Goal: Communication & Community: Answer question/provide support

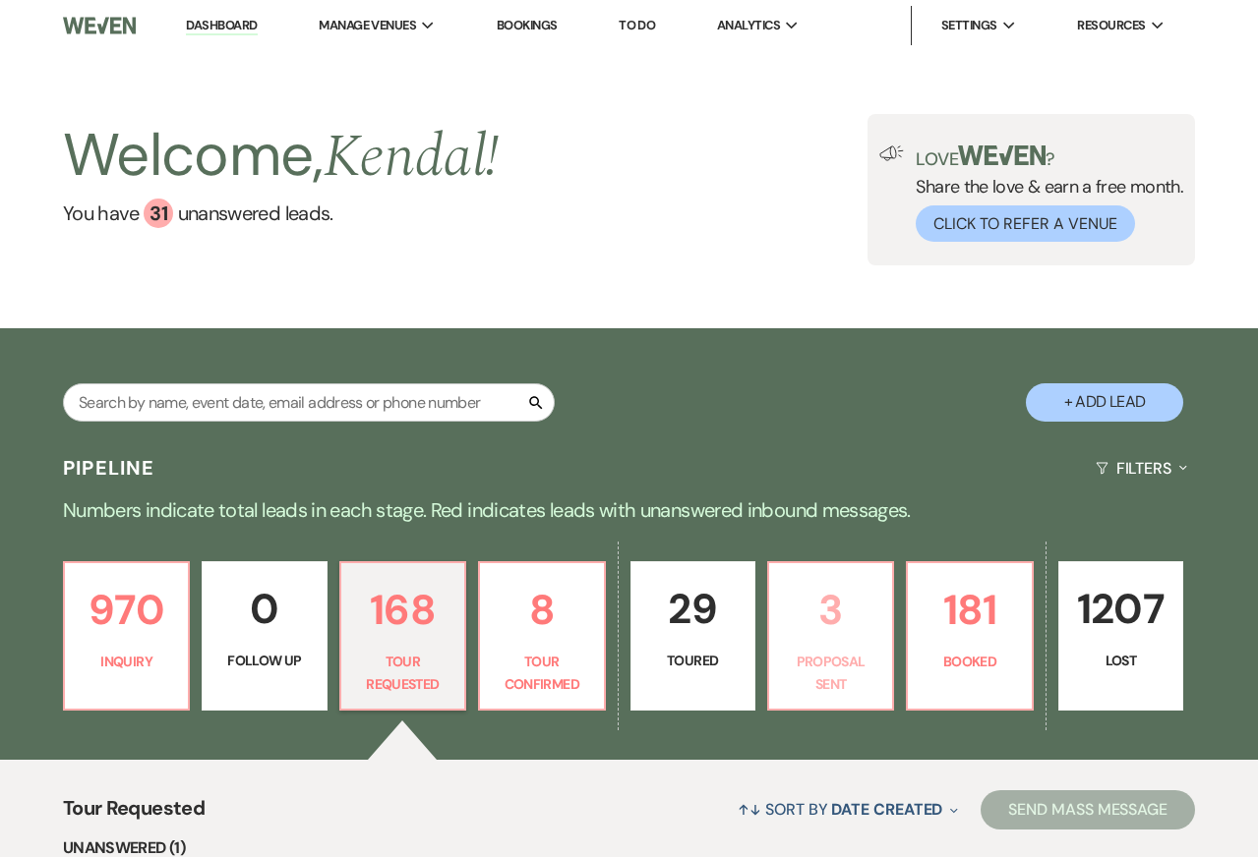
click at [849, 693] on p "Proposal Sent" at bounding box center [830, 673] width 99 height 44
select select "6"
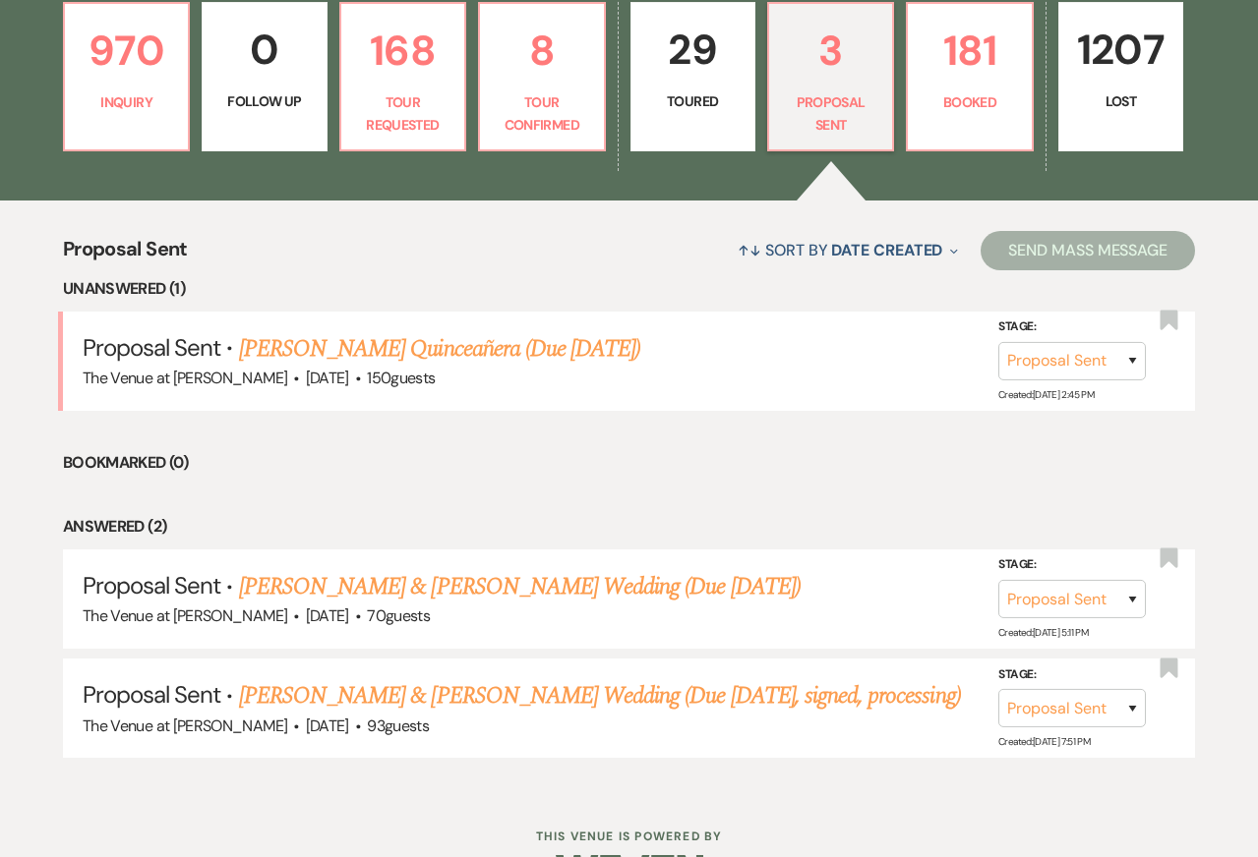
scroll to position [566, 0]
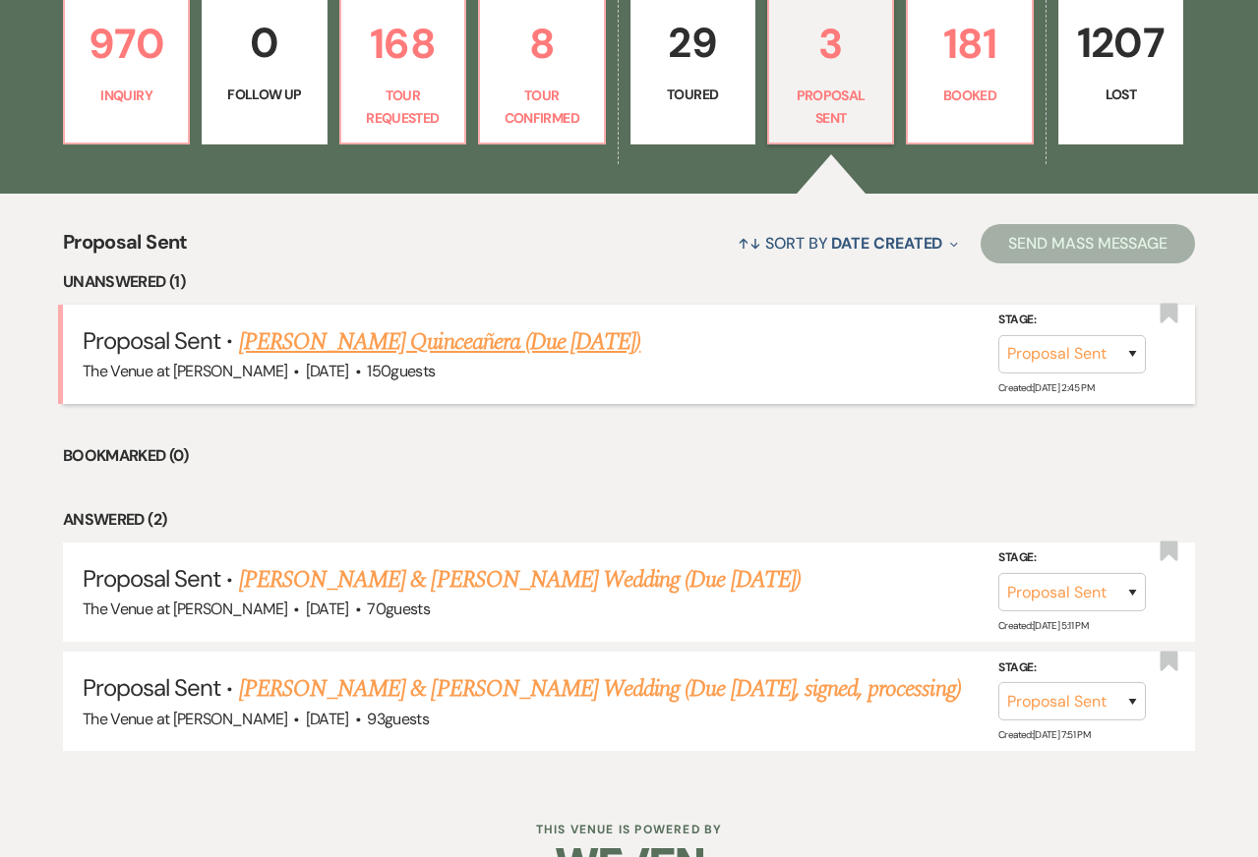
click at [431, 337] on link "[PERSON_NAME] Quinceañera (Due [DATE])" at bounding box center [440, 341] width 402 height 35
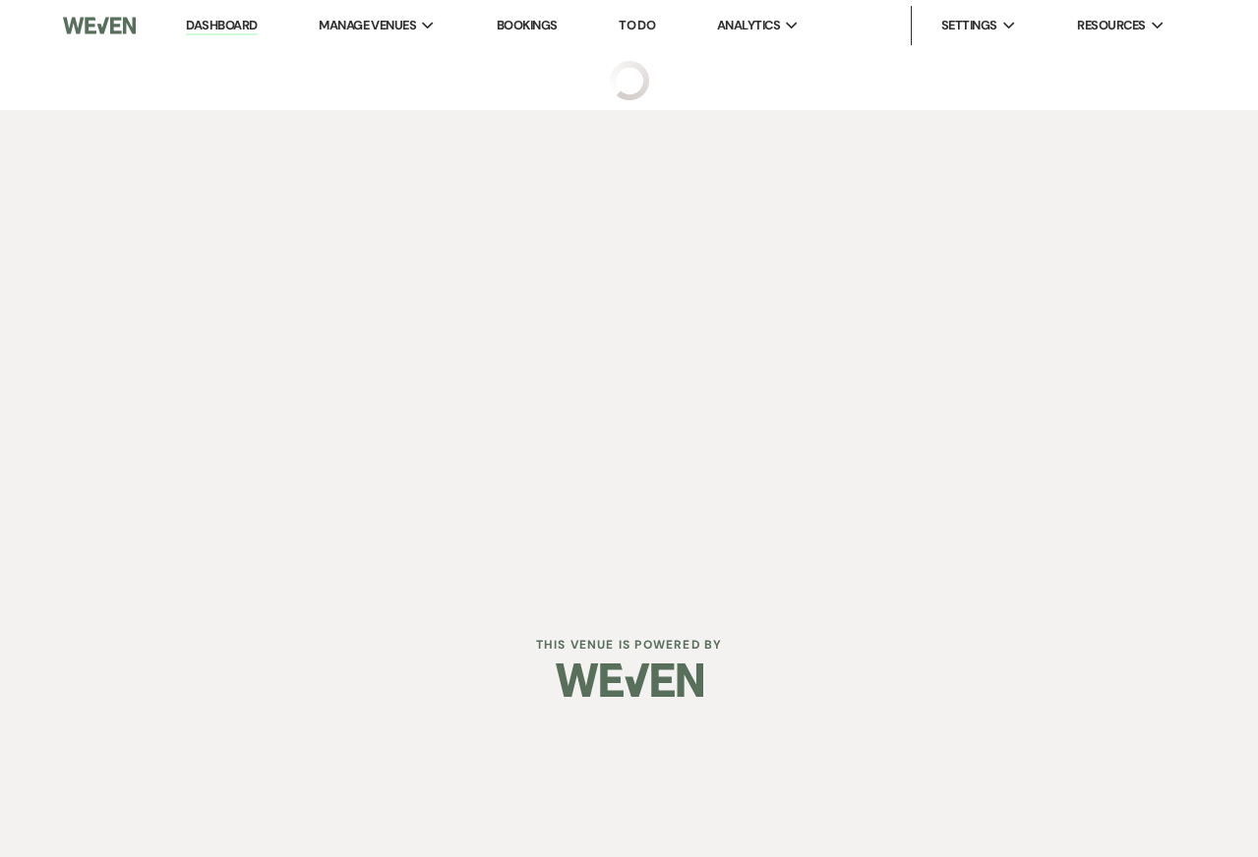
select select "6"
select select "5"
select select "15"
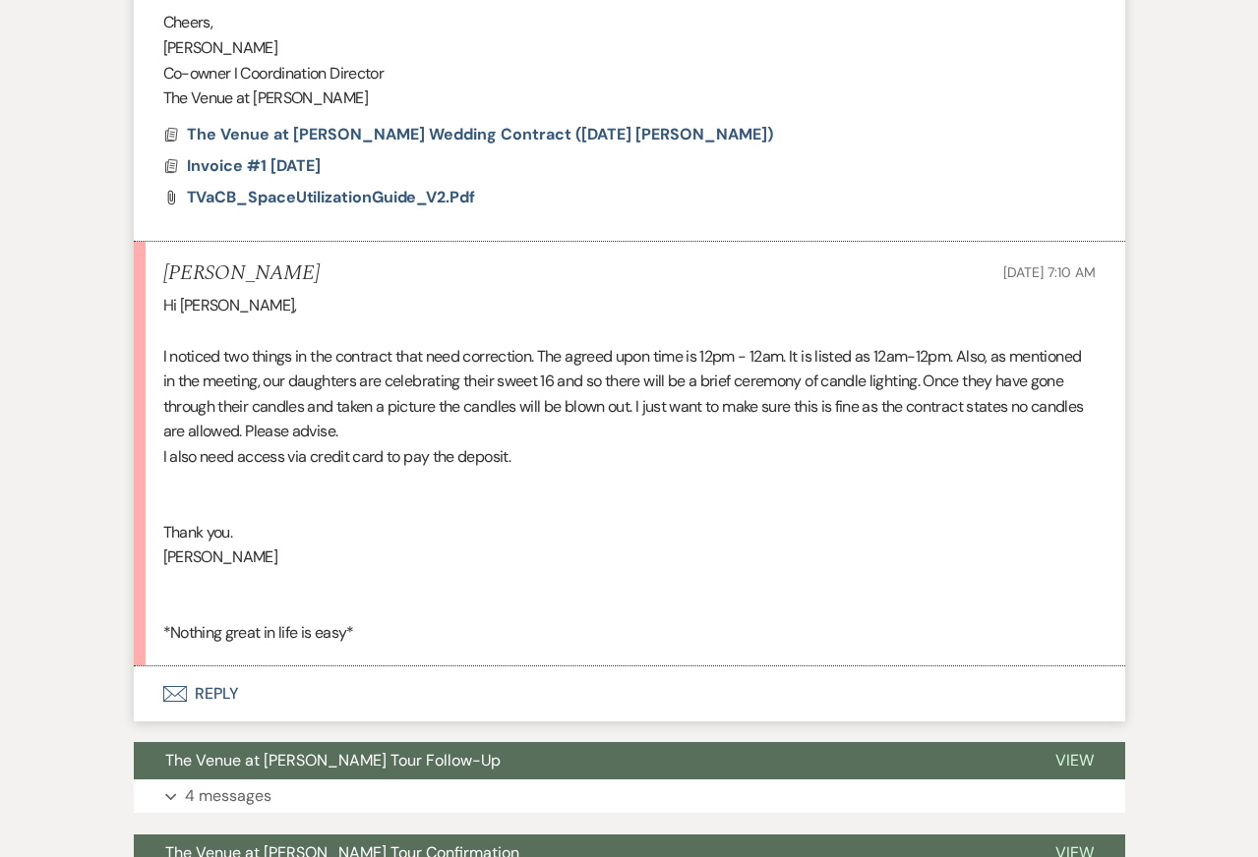
scroll to position [3423, 0]
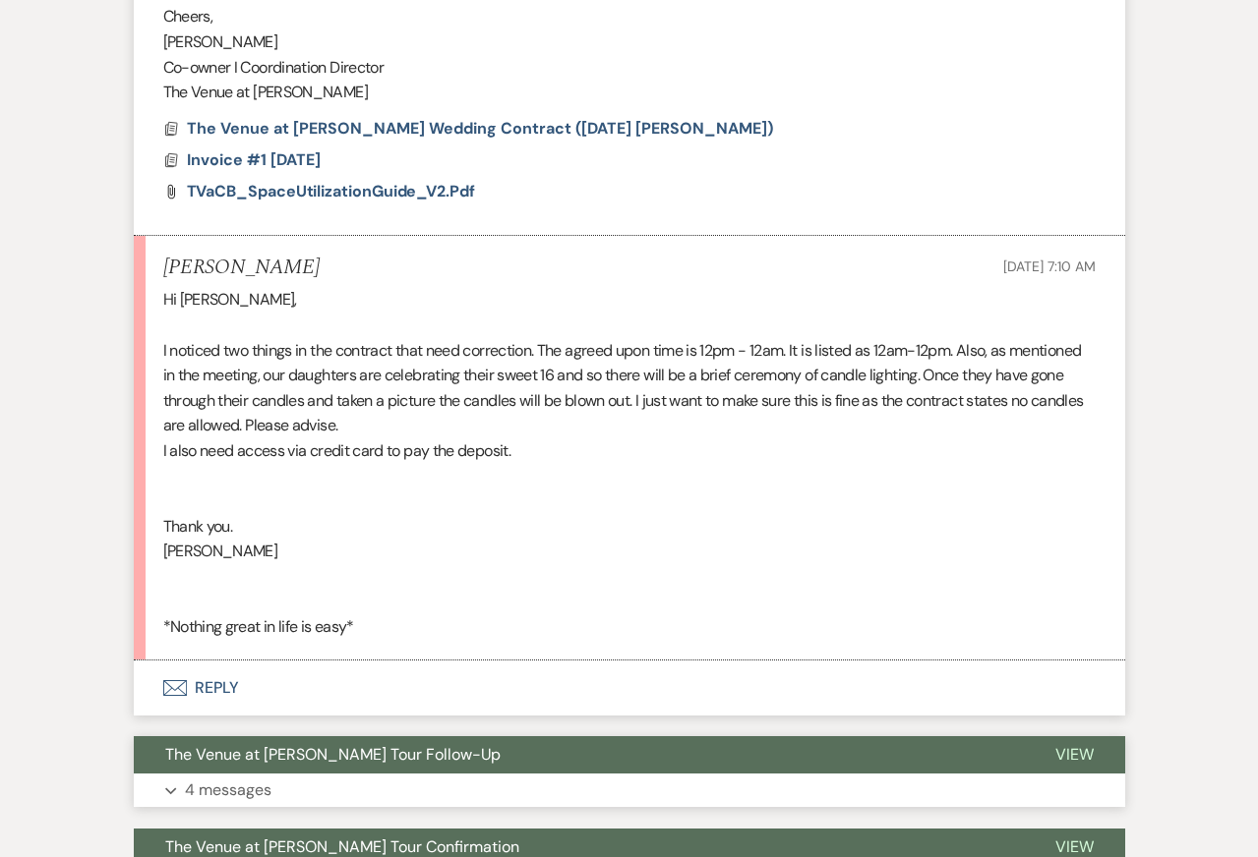
click at [347, 807] on button "Expand 4 messages" at bounding box center [629, 790] width 991 height 33
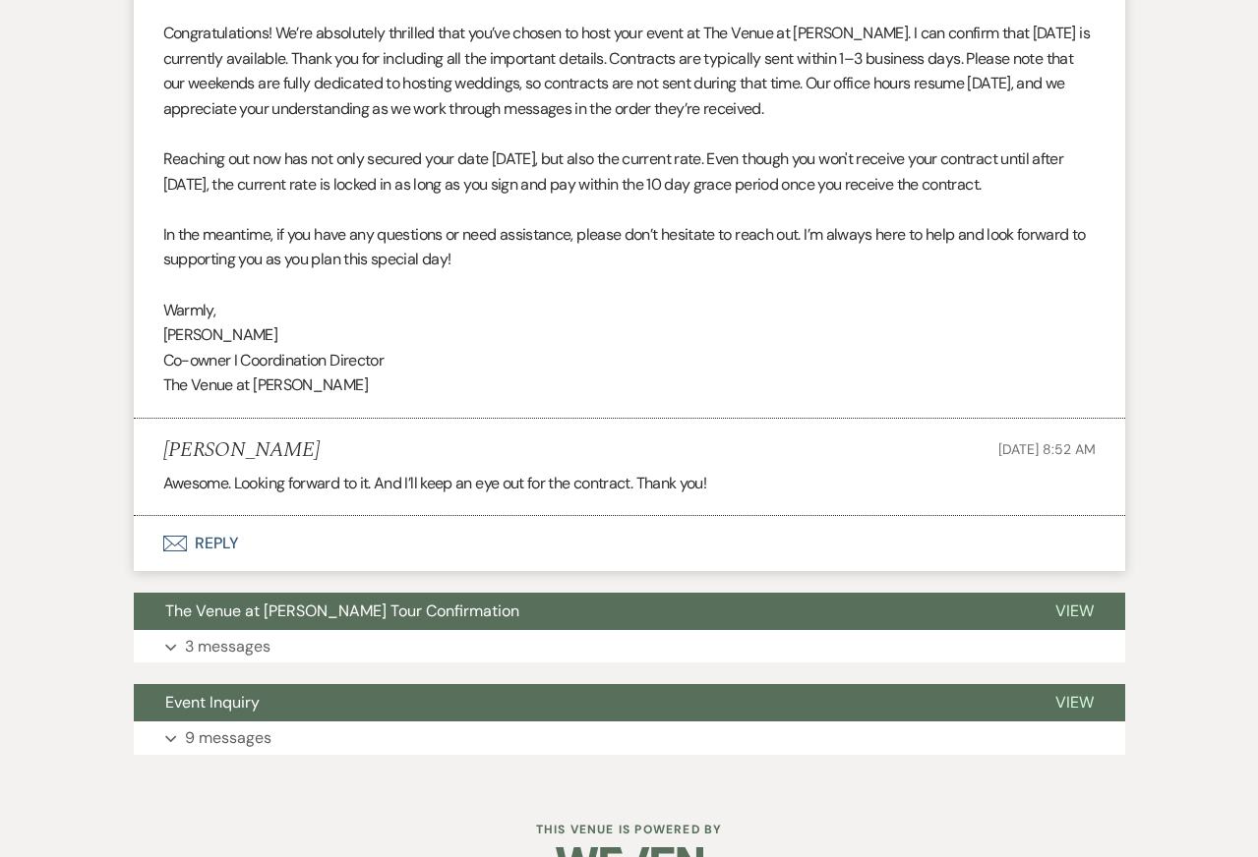
scroll to position [6611, 0]
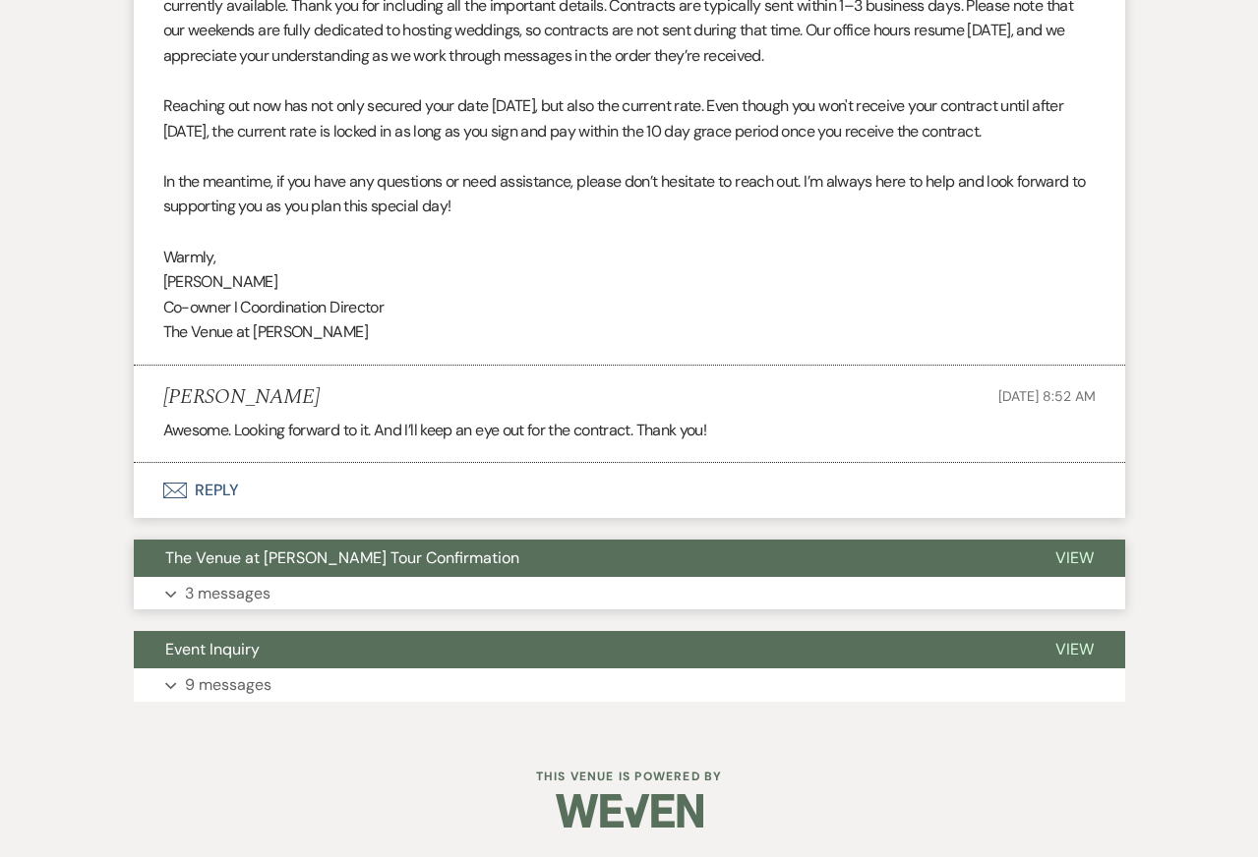
click at [233, 581] on p "3 messages" at bounding box center [228, 594] width 86 height 26
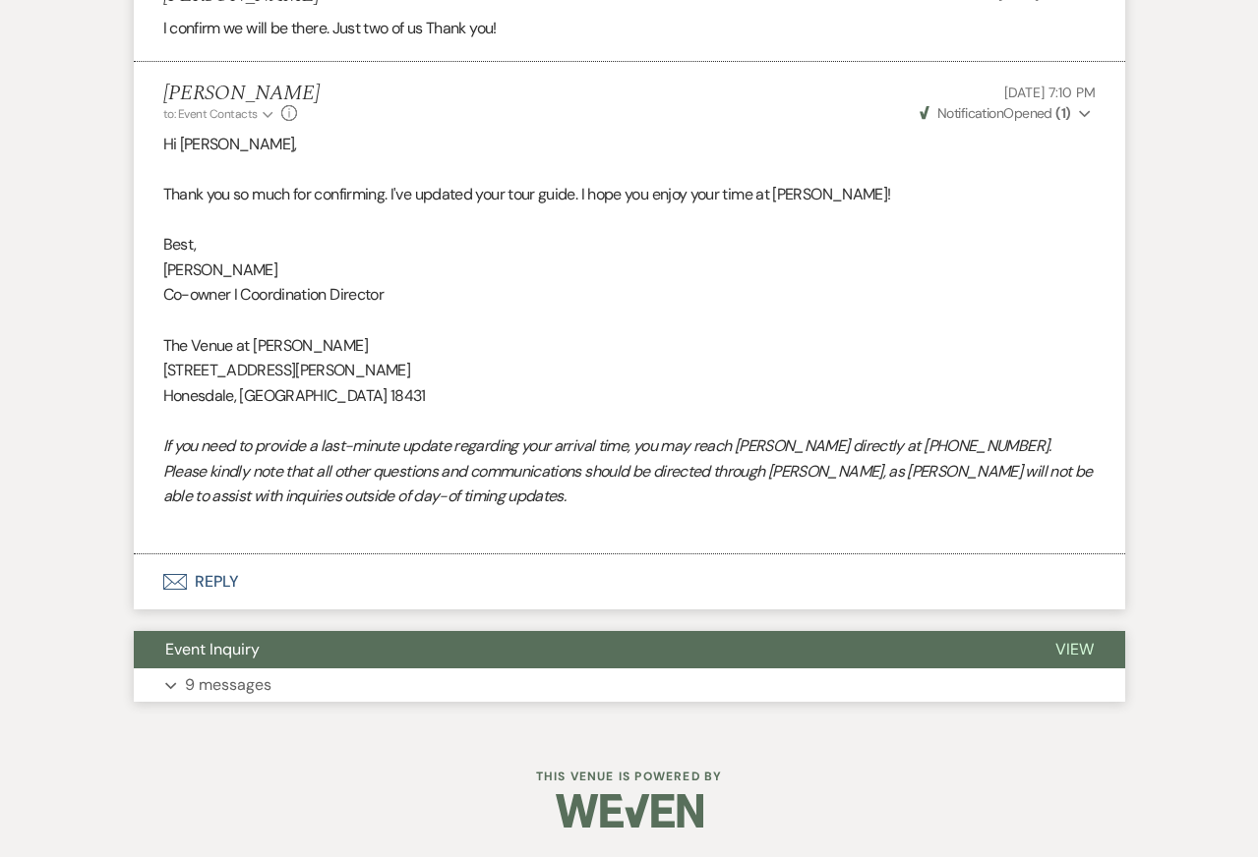
click at [236, 665] on button "Event Inquiry" at bounding box center [579, 649] width 890 height 37
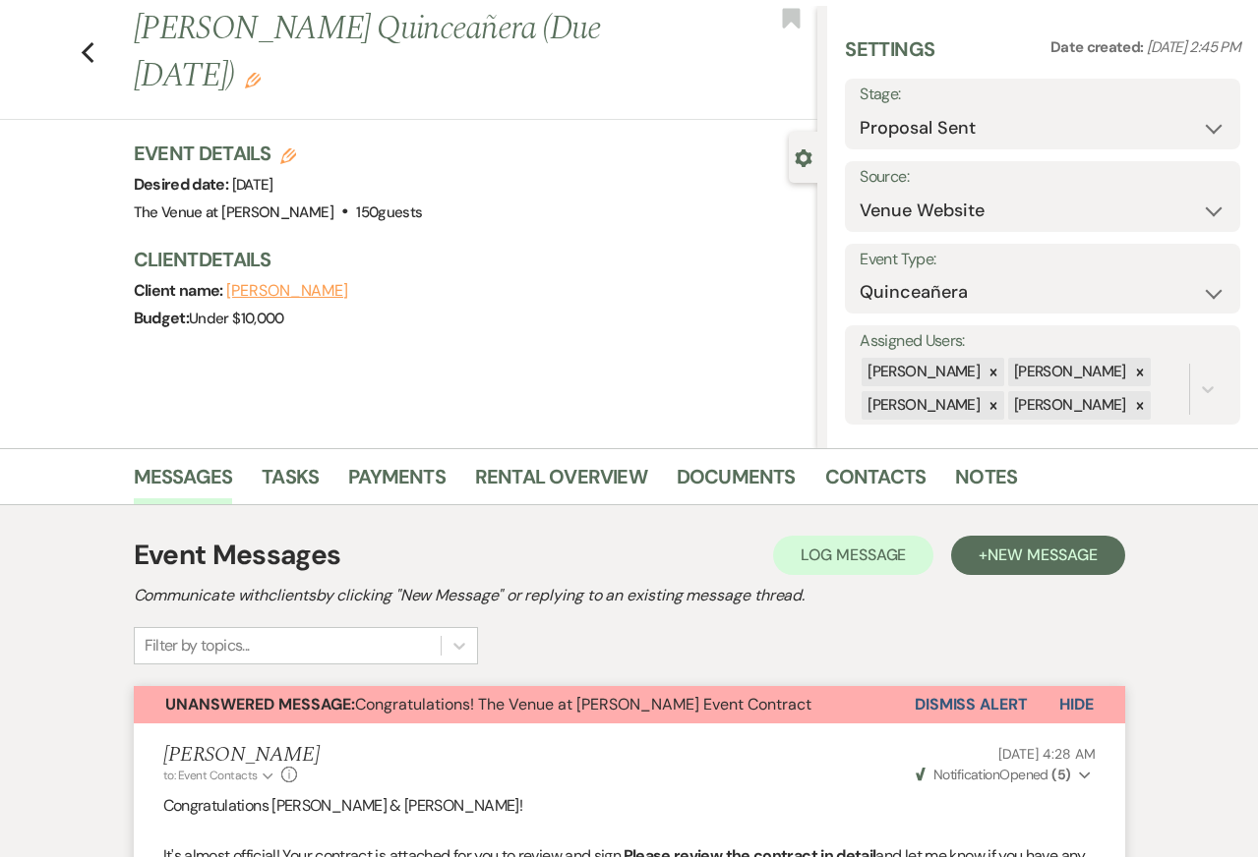
scroll to position [0, 0]
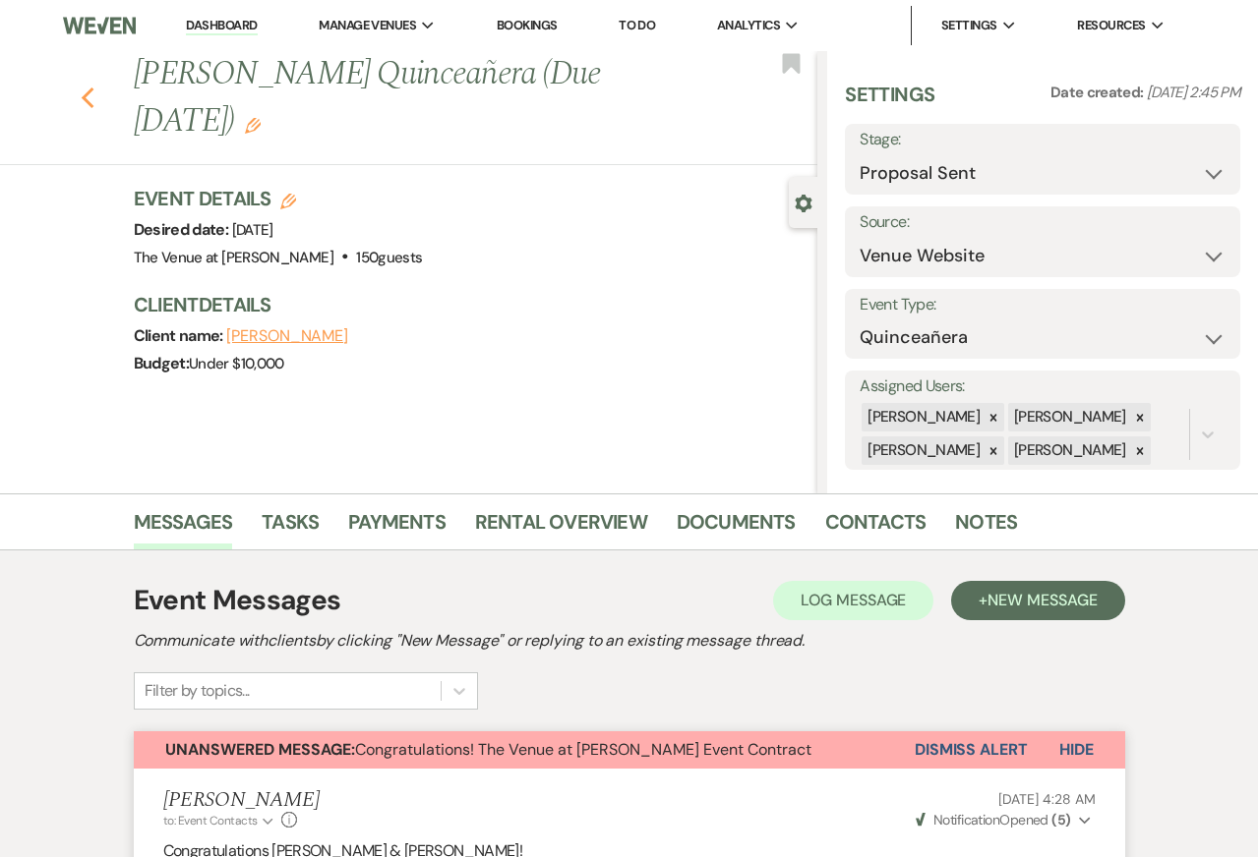
click at [85, 99] on use "button" at bounding box center [87, 99] width 13 height 22
select select "6"
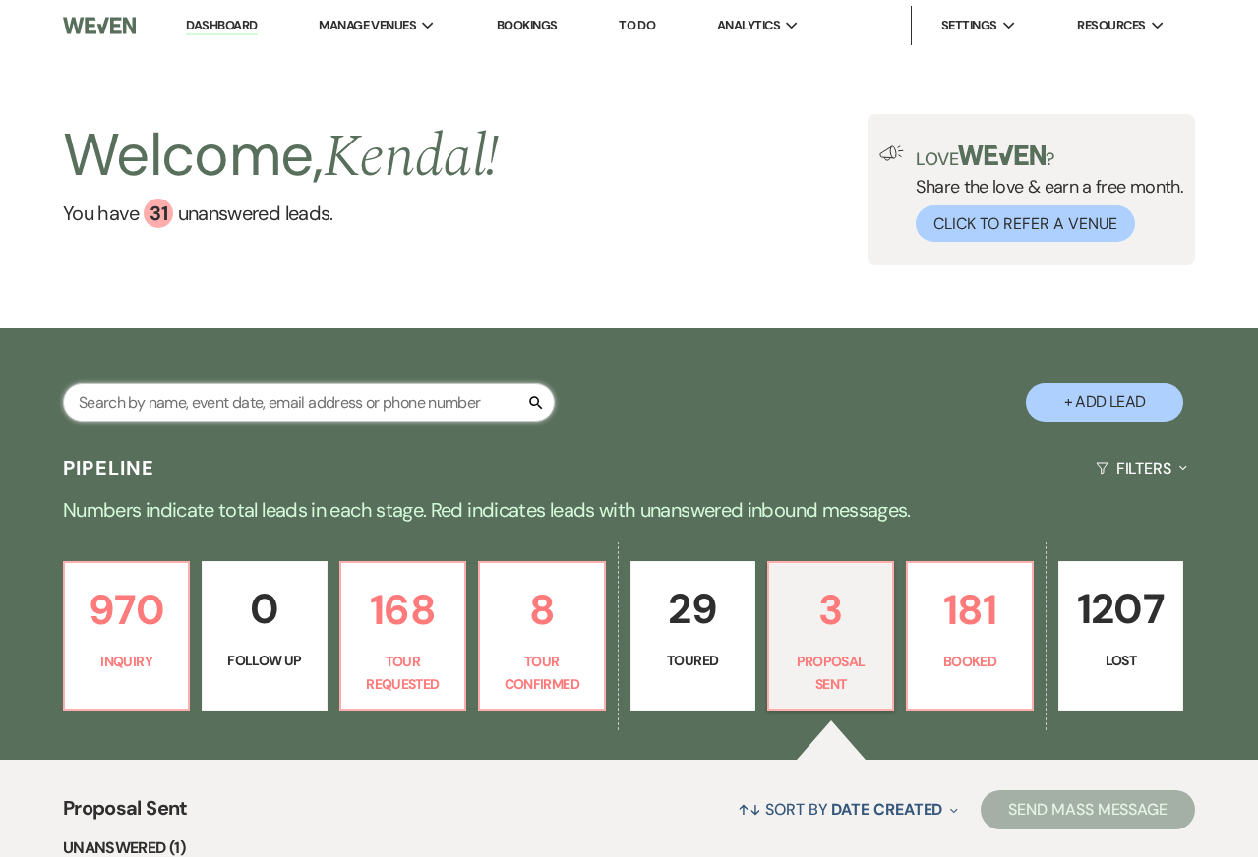
click at [157, 405] on input "text" at bounding box center [309, 402] width 492 height 38
type input "[PERSON_NAME]"
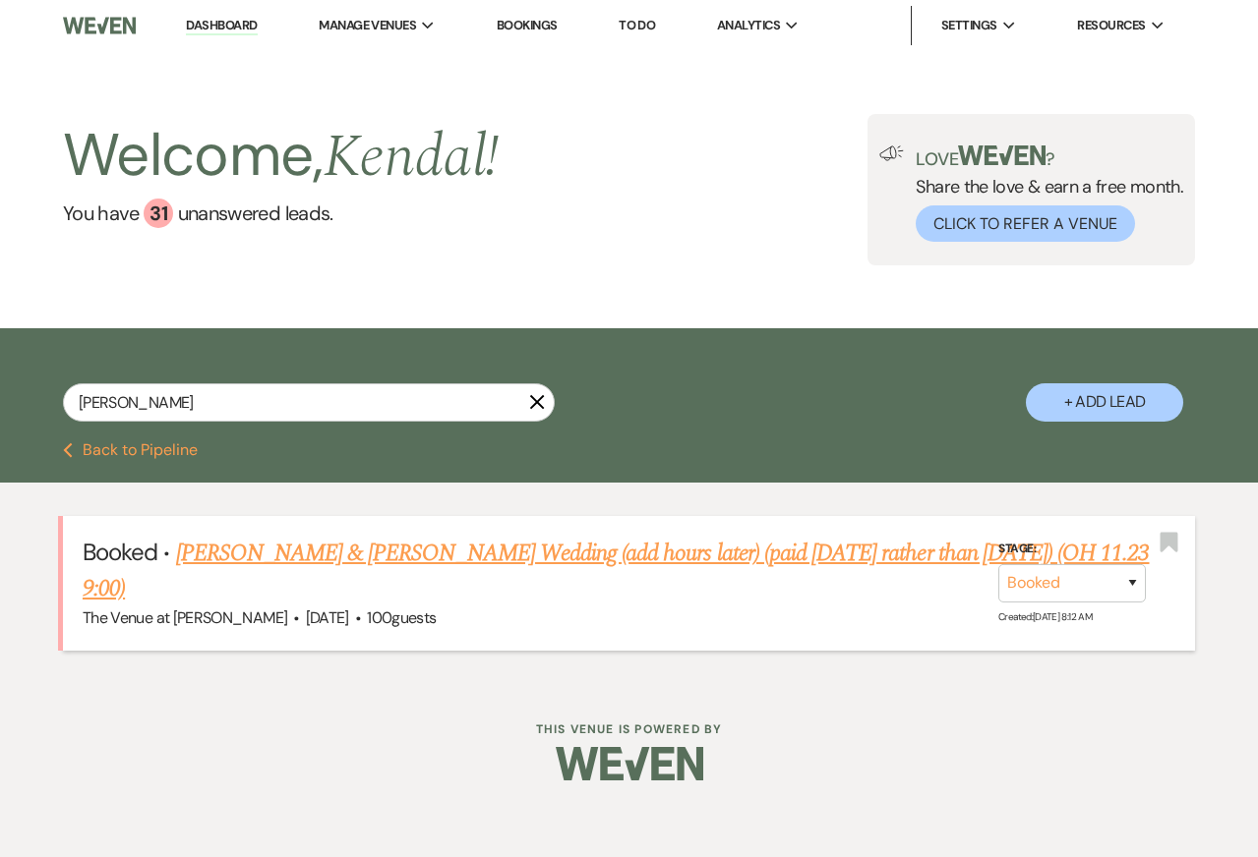
click at [247, 540] on link "[PERSON_NAME] & [PERSON_NAME] Wedding (add hours later) (paid [DATE] rather tha…" at bounding box center [616, 571] width 1067 height 71
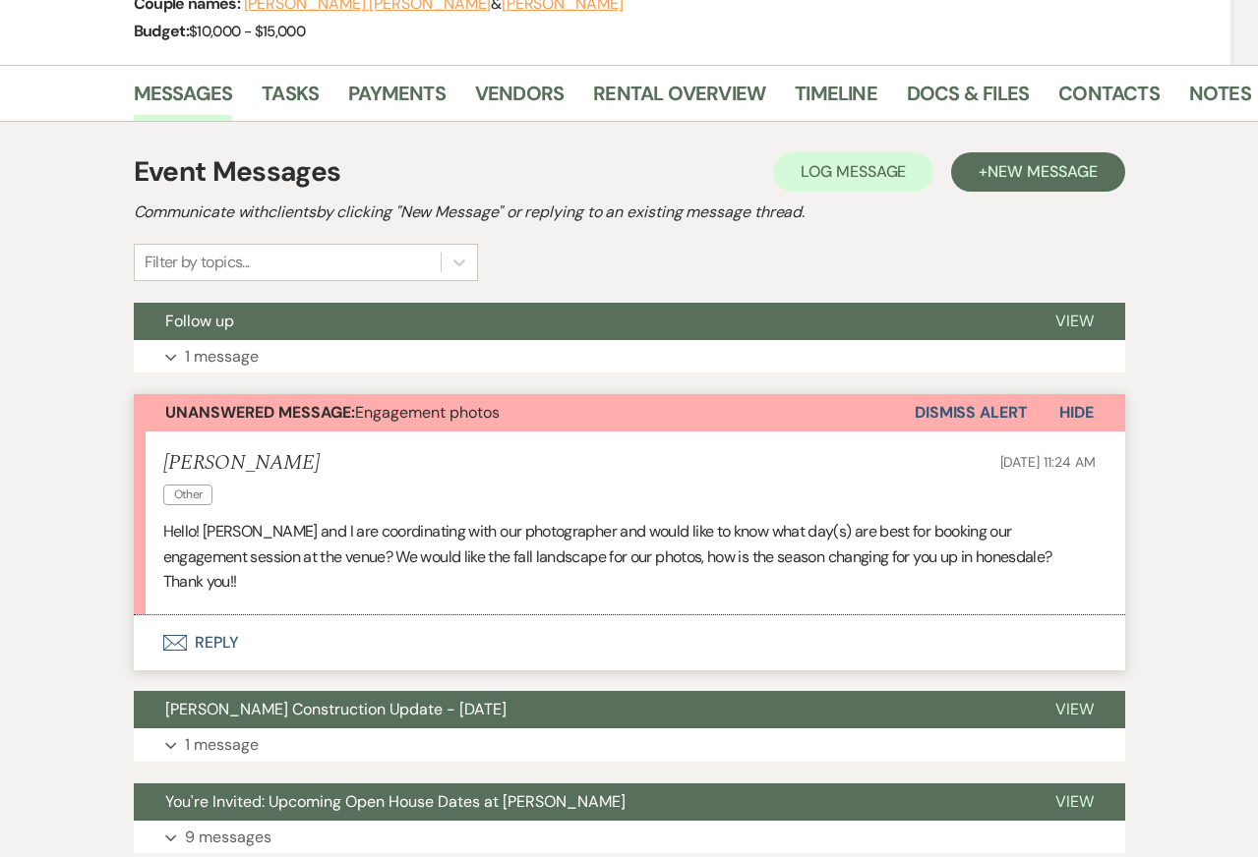
scroll to position [480, 0]
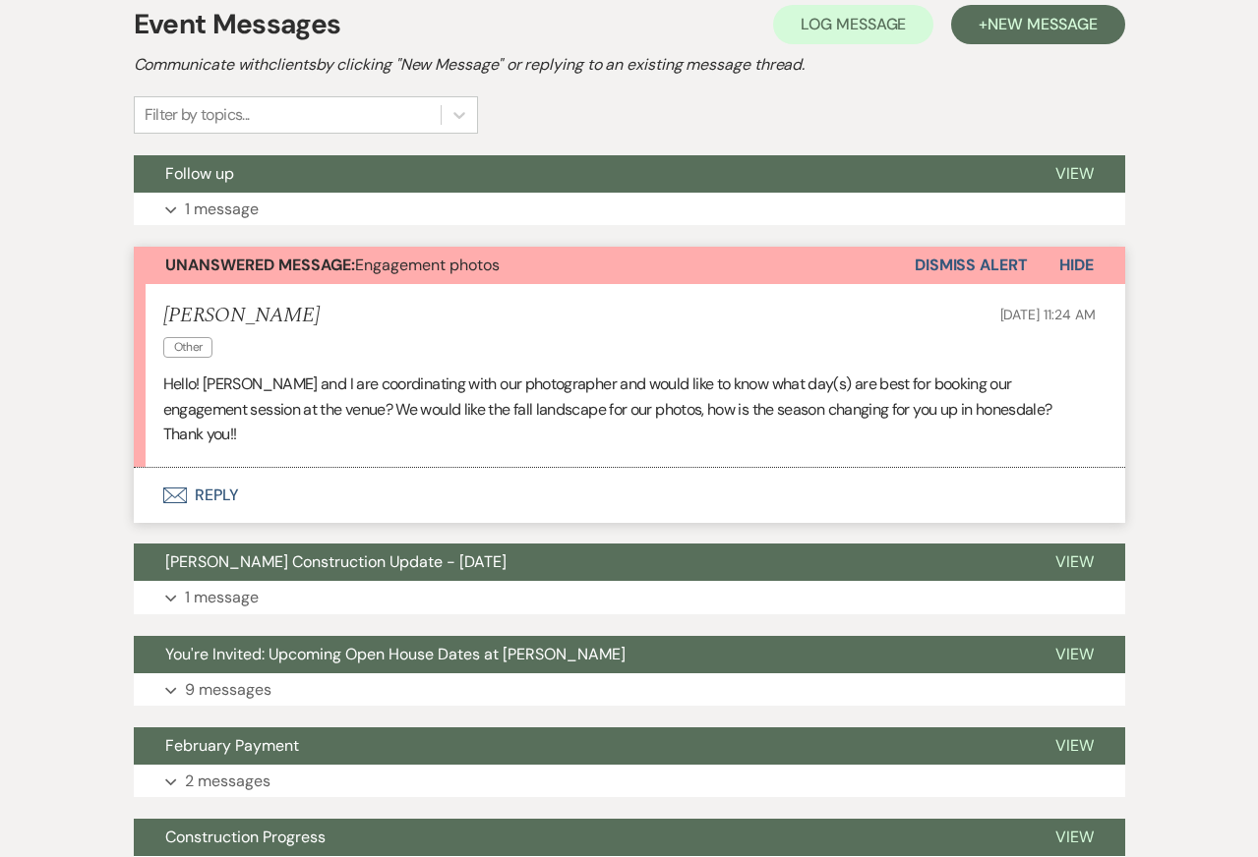
click at [476, 383] on p "Hello! [PERSON_NAME] and I are coordinating with our photographer and would lik…" at bounding box center [629, 410] width 932 height 76
click at [455, 468] on button "Envelope Reply" at bounding box center [629, 495] width 991 height 55
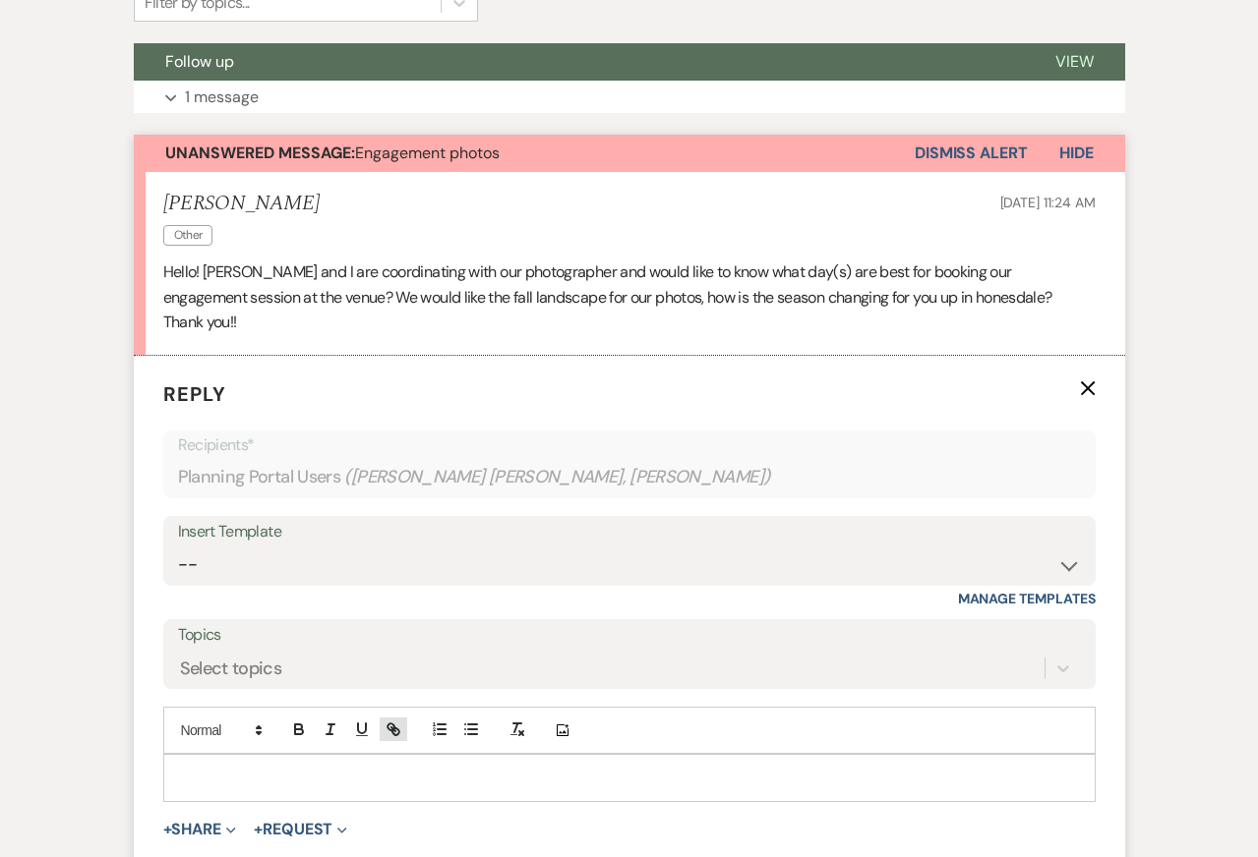
scroll to position [697, 0]
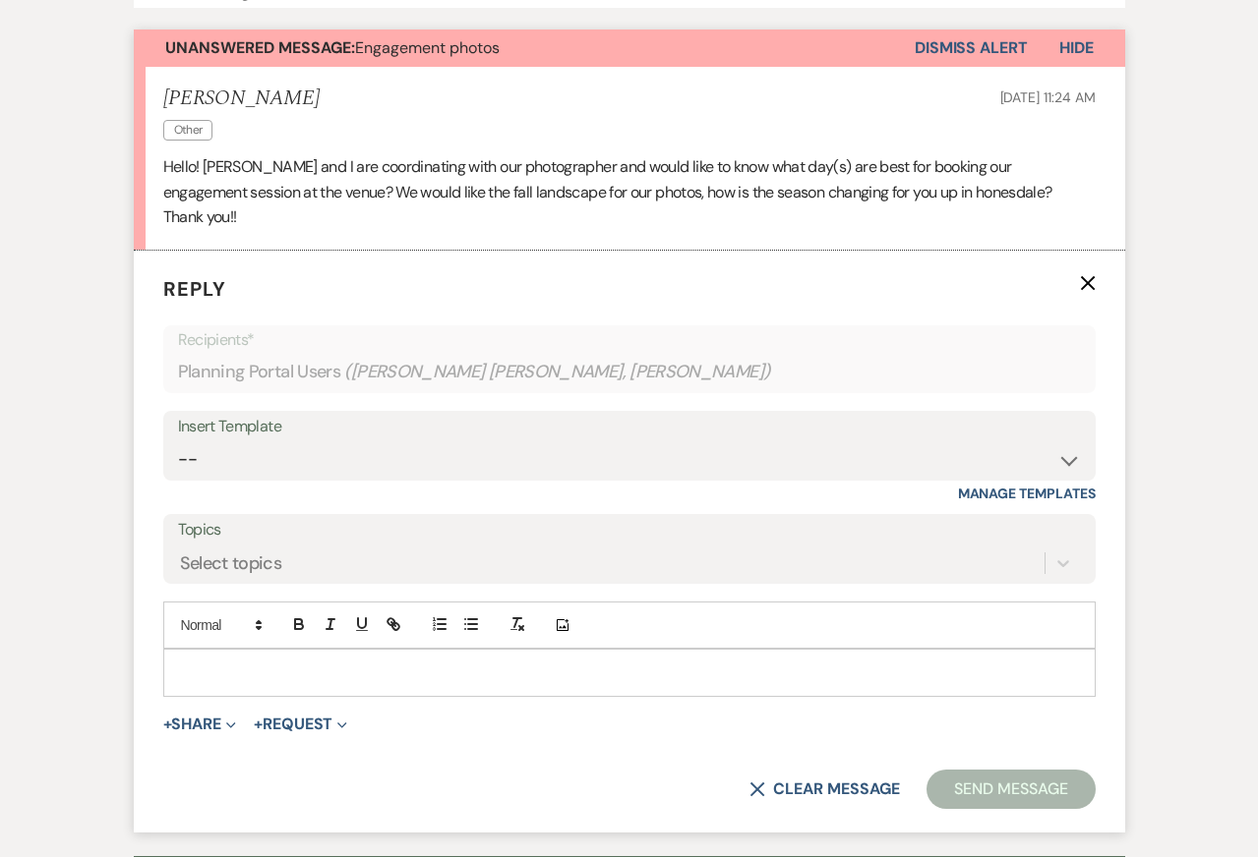
click at [351, 662] on p at bounding box center [629, 673] width 901 height 22
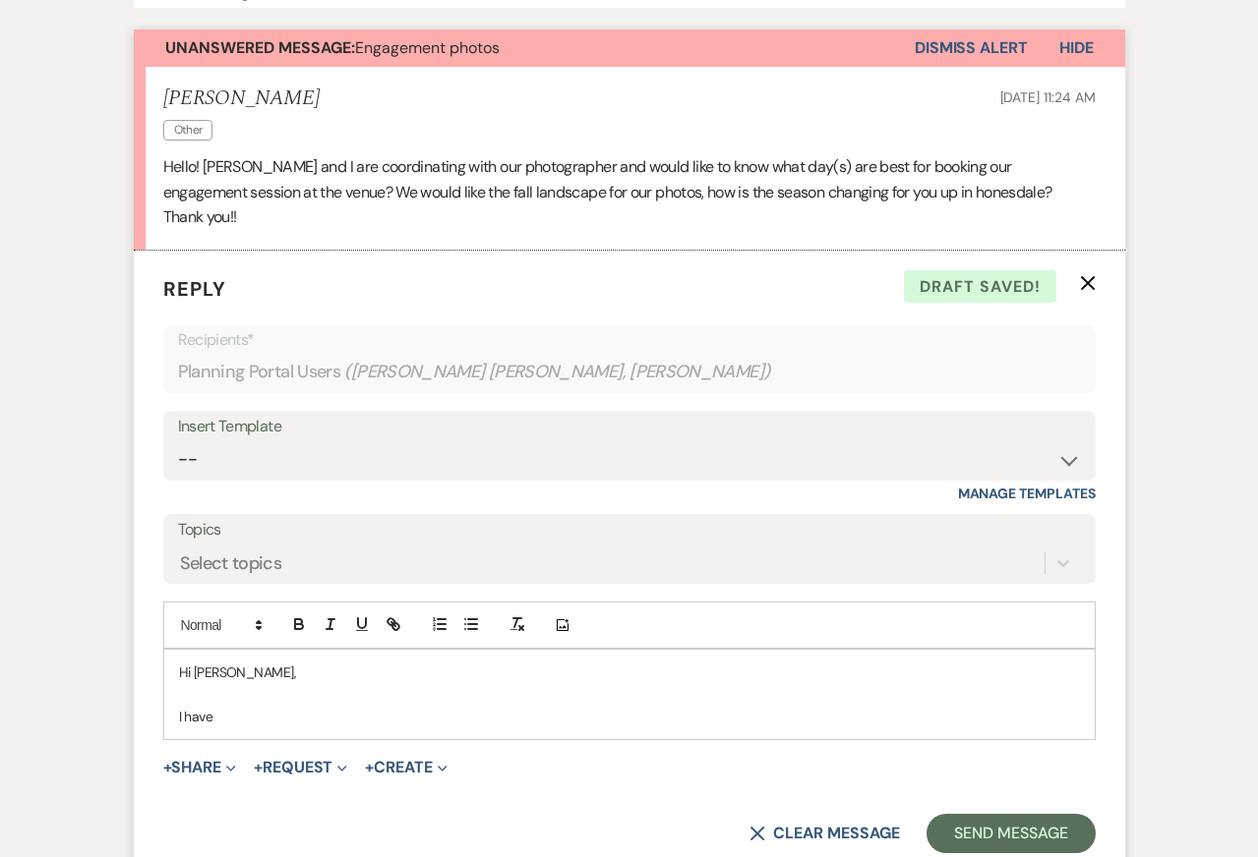
drag, startPoint x: 222, startPoint y: 686, endPoint x: 135, endPoint y: 687, distance: 87.5
click at [136, 687] on form "Reply X Draft saved! Recipients* Planning Portal Users ( [PERSON_NAME] [PERSON_…" at bounding box center [629, 564] width 991 height 626
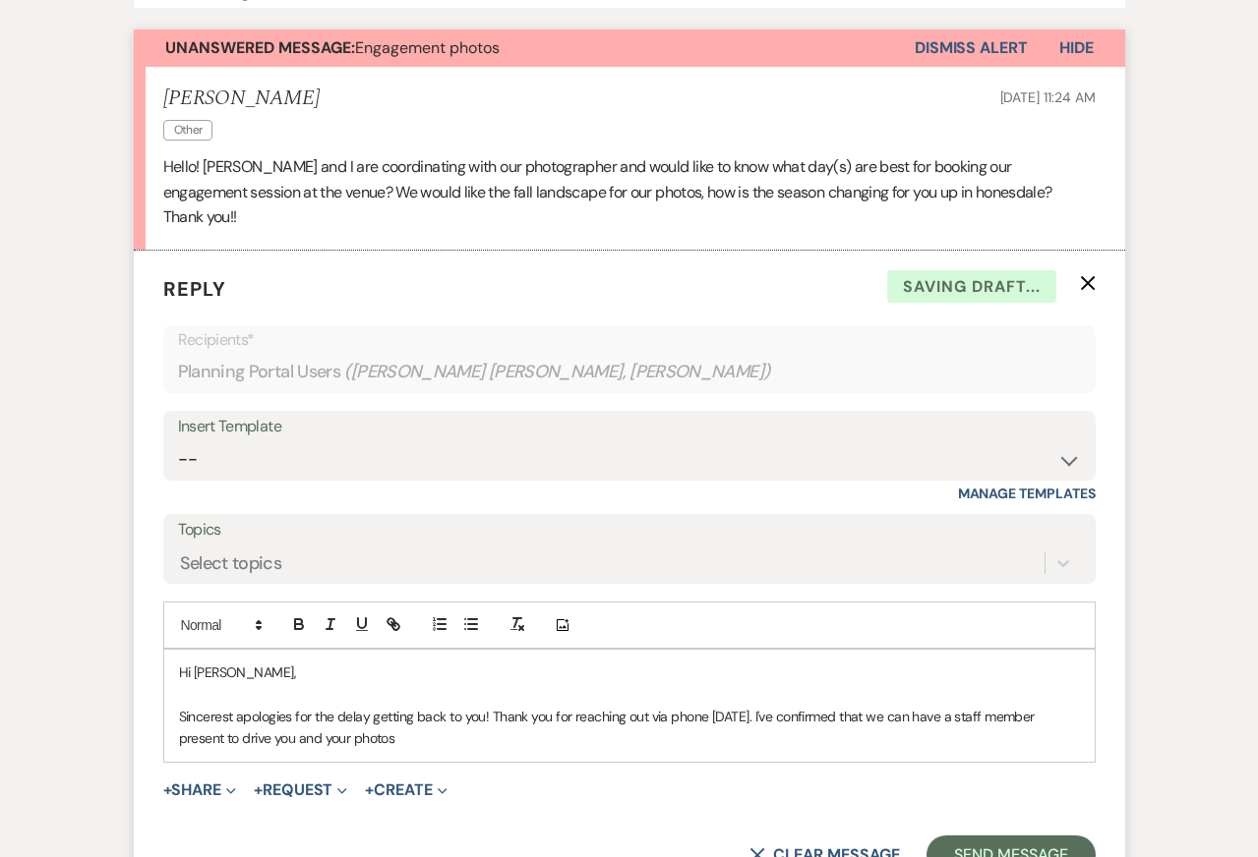
click at [250, 711] on p "Sincerest apologies for the delay getting back to you! Thank you for reaching o…" at bounding box center [629, 728] width 901 height 44
click at [436, 718] on p "Sincerest apologies for the delay getting back to you! Thank you for reaching o…" at bounding box center [629, 728] width 901 height 44
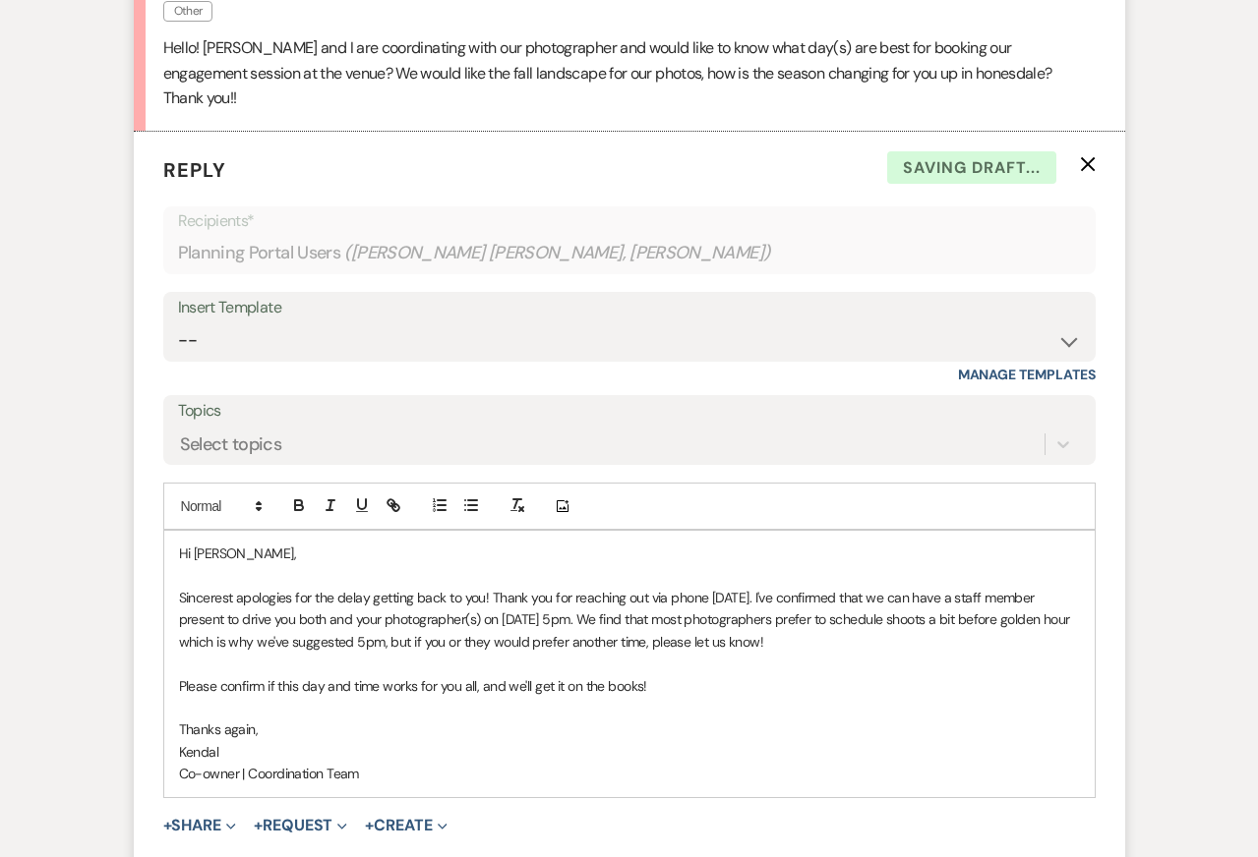
scroll to position [818, 0]
click at [376, 592] on p "Sincerest apologies for the delay getting back to you! Thank you for reaching o…" at bounding box center [629, 618] width 901 height 66
click at [434, 717] on p "Thanks again," at bounding box center [629, 728] width 901 height 22
click at [493, 739] on p "Kendal" at bounding box center [629, 750] width 901 height 22
click at [503, 766] on div "Hi [PERSON_NAME], Sincerest apologies for the delay getting back to you! Thank …" at bounding box center [629, 661] width 930 height 265
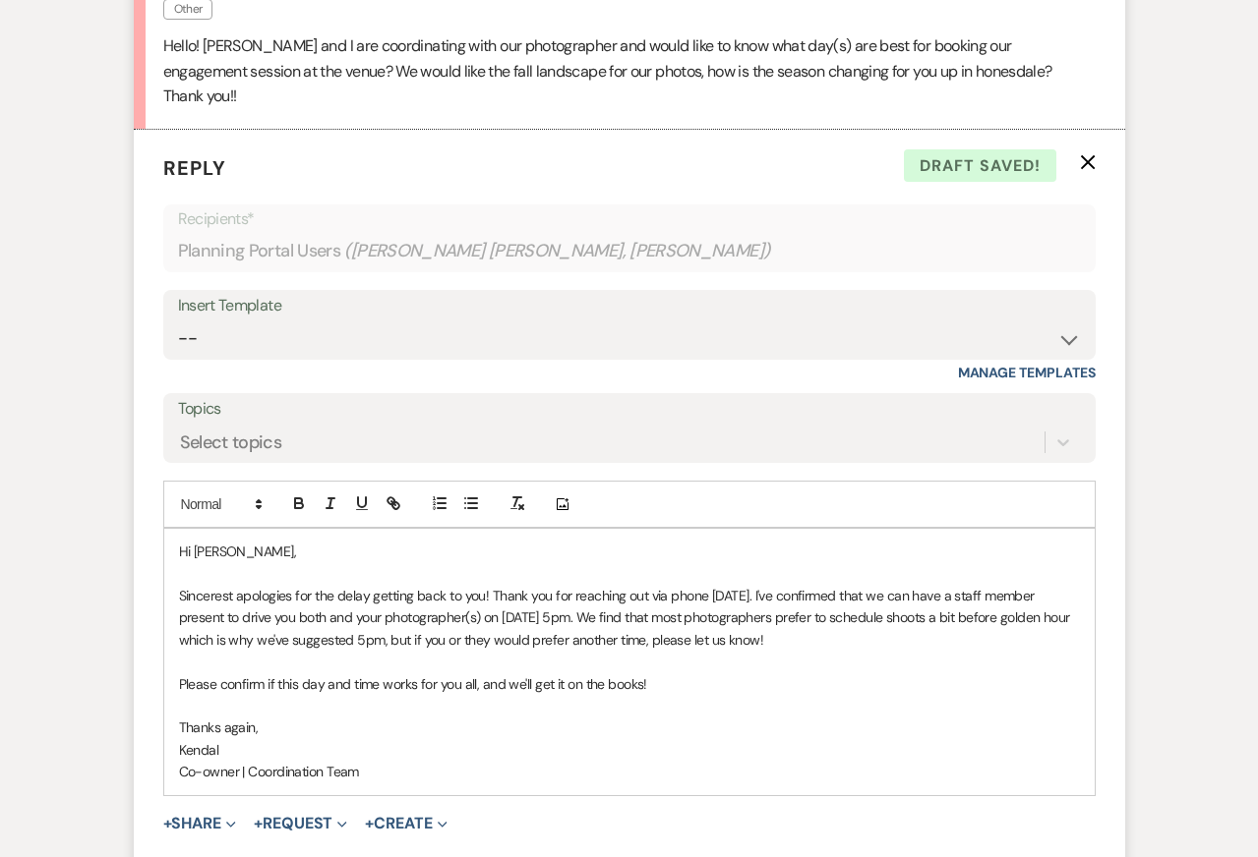
click at [488, 624] on p "Sincerest apologies for the delay getting back to you! Thank you for reaching o…" at bounding box center [629, 618] width 901 height 66
click at [520, 761] on p "Co-owner | Coordination Team" at bounding box center [629, 772] width 901 height 22
click at [452, 591] on p "Sincerest apologies for the delay getting back to you! Thank you for reaching o…" at bounding box center [629, 618] width 901 height 66
drag, startPoint x: 953, startPoint y: 593, endPoint x: 1065, endPoint y: 591, distance: 112.1
click at [1065, 591] on p "Sincerest apologies for the delay getting back to you! Thank you for reaching o…" at bounding box center [629, 618] width 901 height 66
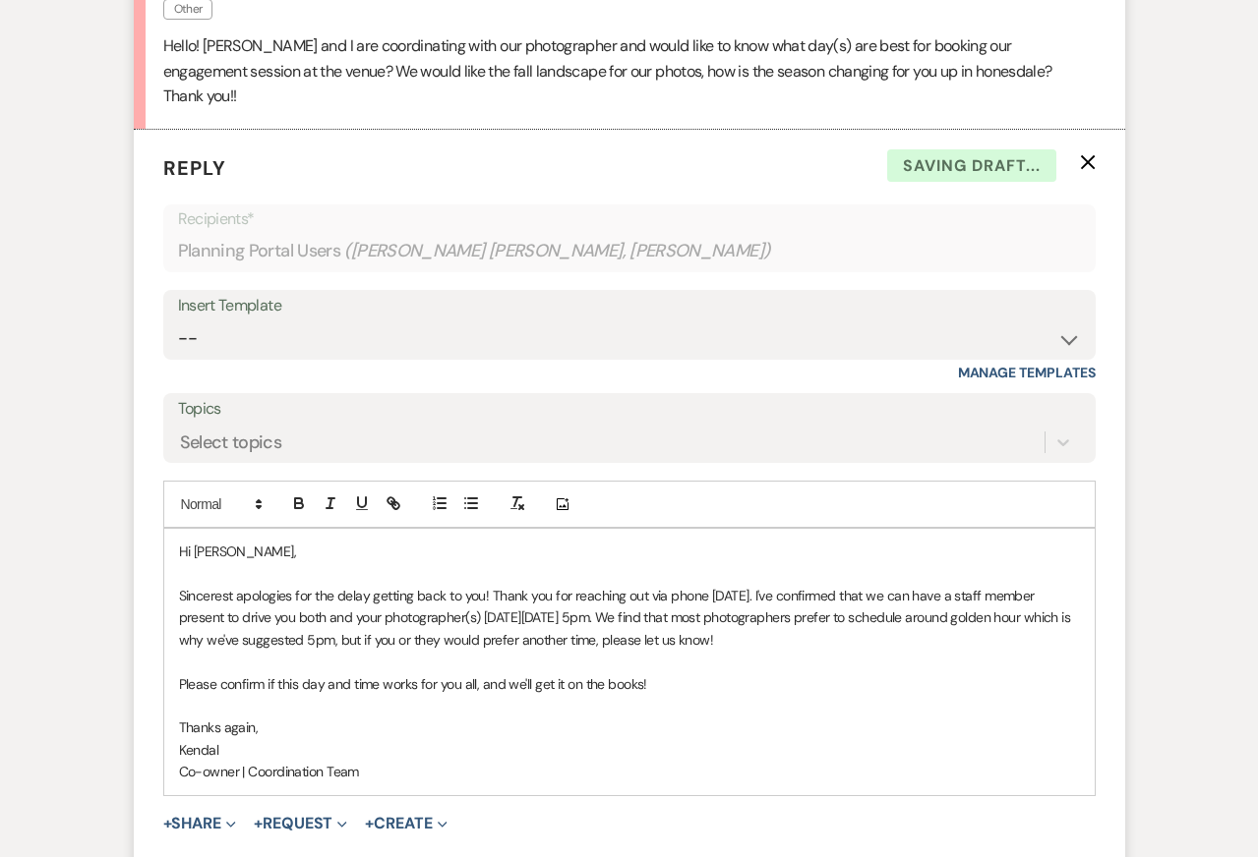
click at [409, 585] on p "Sincerest apologies for the delay getting back to you! Thank you for reaching o…" at bounding box center [629, 618] width 901 height 66
click at [426, 673] on p "Please confirm if this day and time works for you all, and we'll get it on the …" at bounding box center [629, 684] width 901 height 22
click at [673, 695] on p at bounding box center [629, 706] width 901 height 22
click at [673, 739] on p "Kendal" at bounding box center [629, 750] width 901 height 22
click at [605, 563] on p at bounding box center [629, 574] width 901 height 22
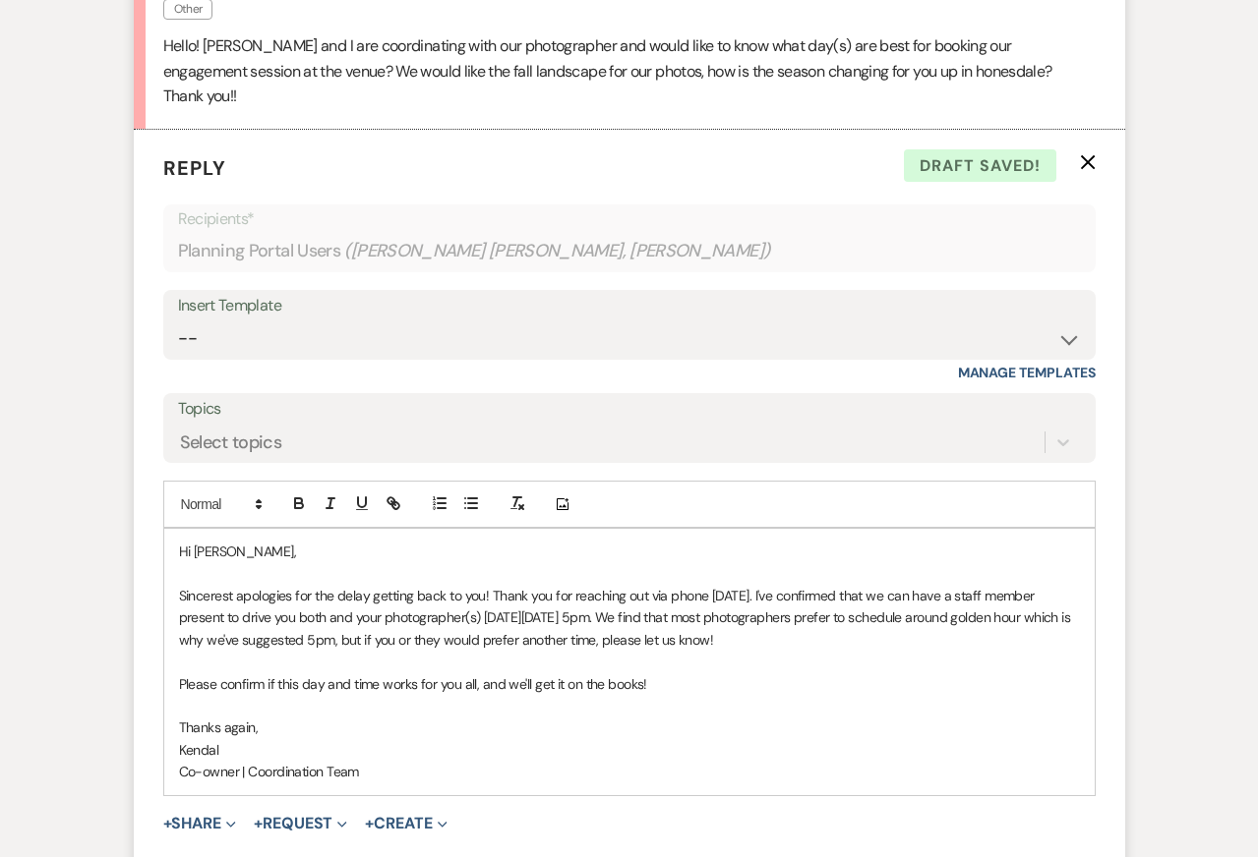
click at [552, 761] on p "Co-owner | Coordination Team" at bounding box center [629, 772] width 901 height 22
click at [639, 761] on p "Co-owner | Coordination Team" at bounding box center [629, 772] width 901 height 22
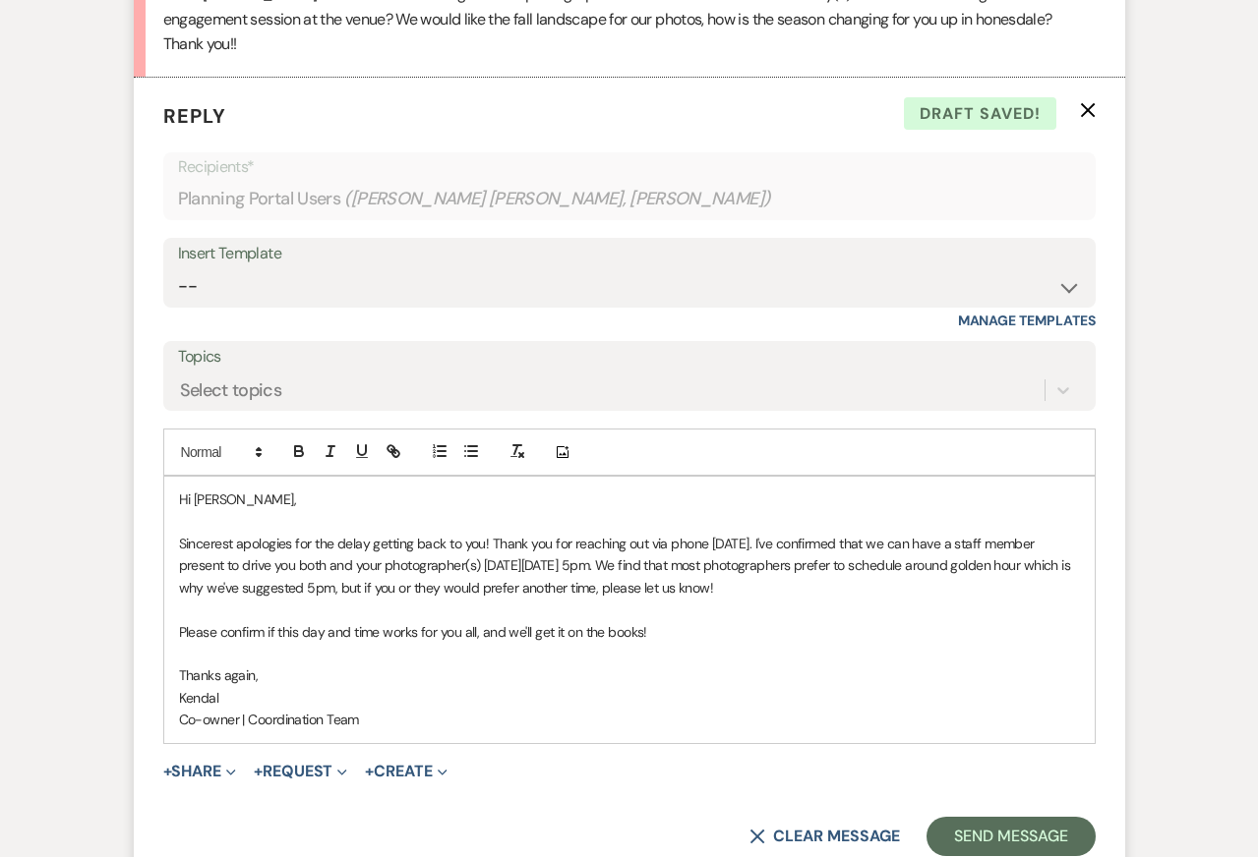
scroll to position [888, 0]
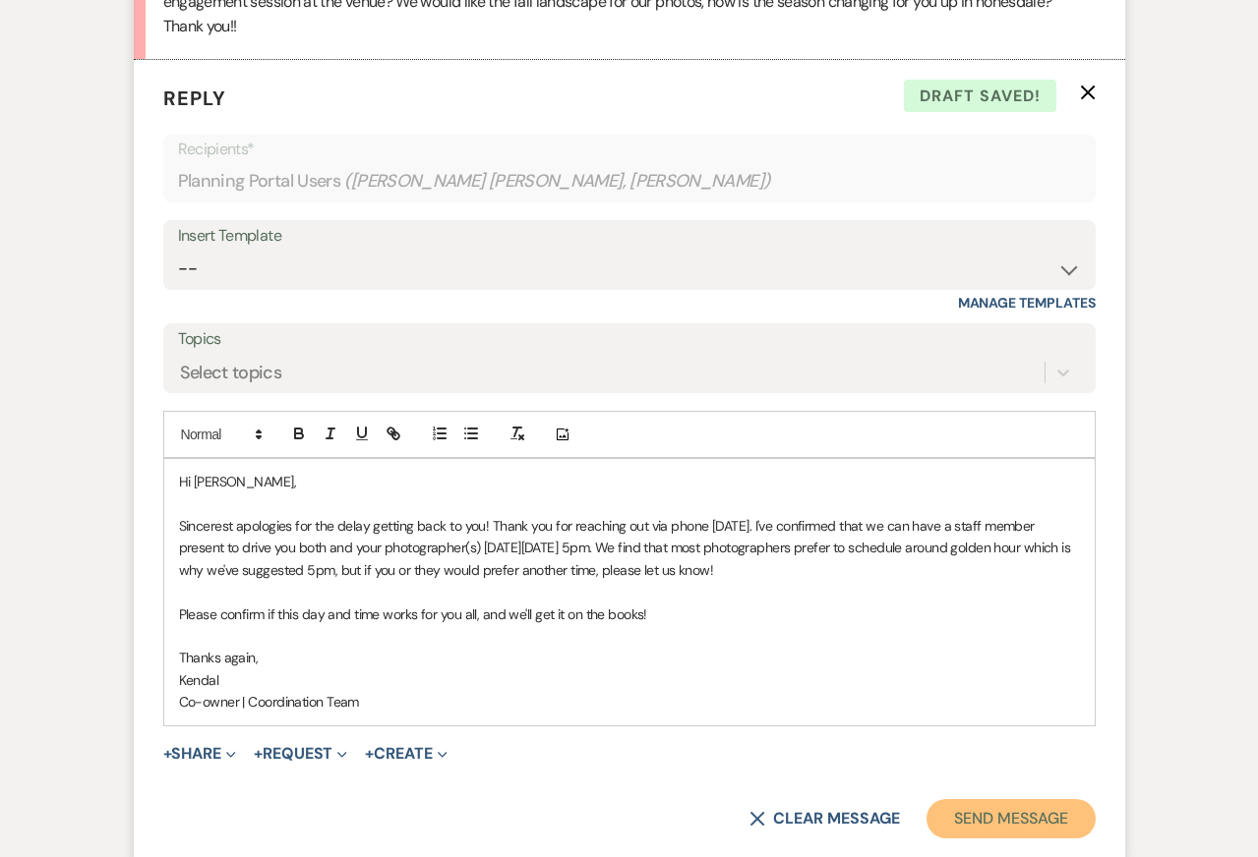
click at [1011, 799] on button "Send Message" at bounding box center [1010, 818] width 168 height 39
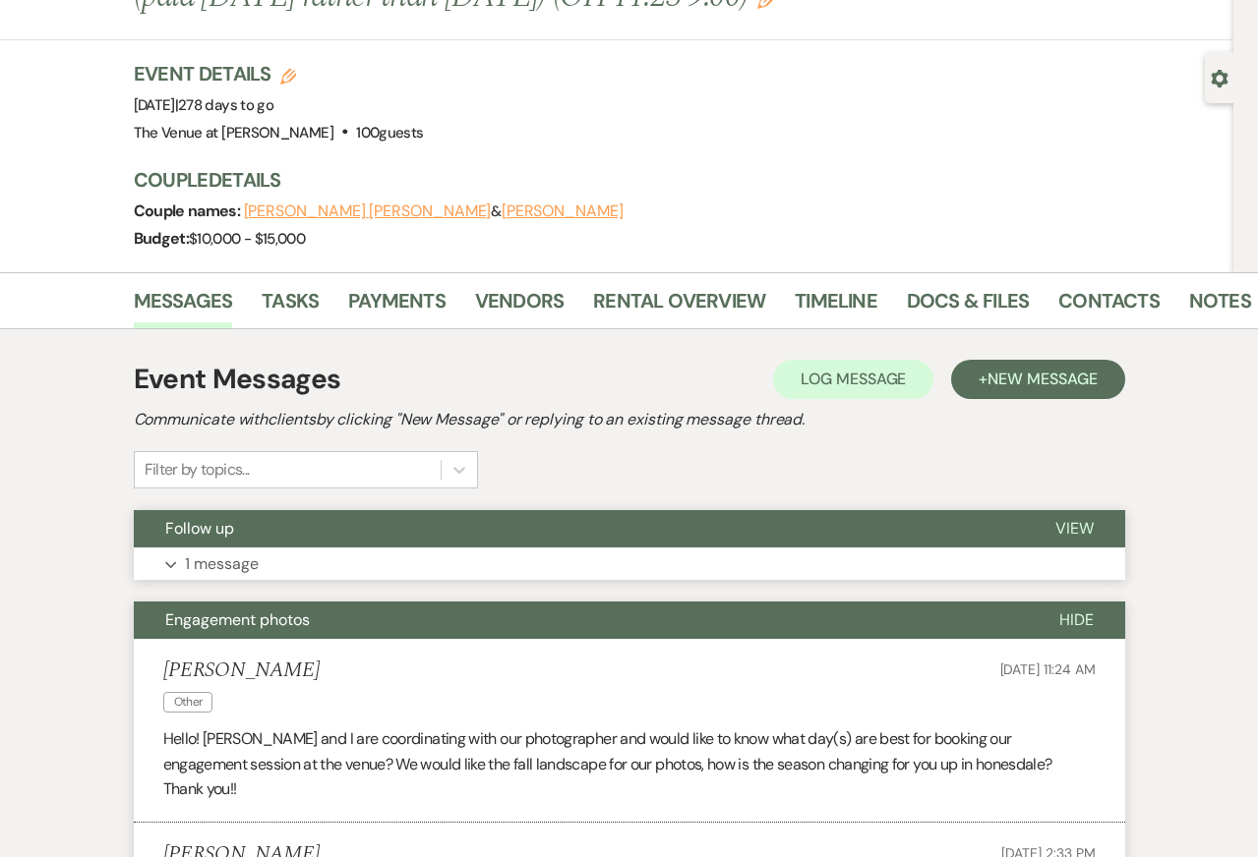
scroll to position [0, 0]
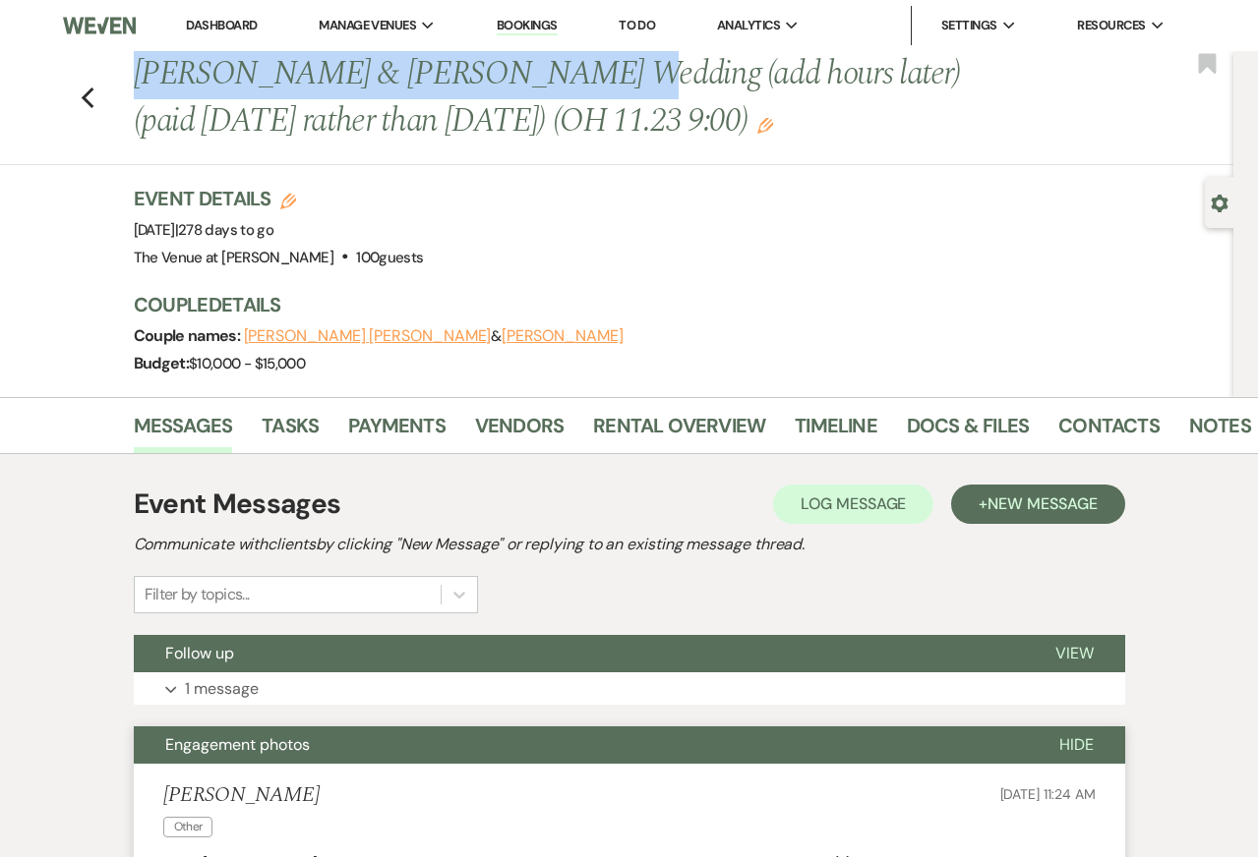
drag, startPoint x: 137, startPoint y: 78, endPoint x: 559, endPoint y: 64, distance: 423.0
click at [558, 64] on h1 "[PERSON_NAME] & [PERSON_NAME] Wedding (add hours later) (paid [DATE] rather tha…" at bounding box center [570, 97] width 872 height 93
copy h1 "[PERSON_NAME] & [PERSON_NAME]"
click at [89, 88] on icon "Previous" at bounding box center [88, 99] width 15 height 24
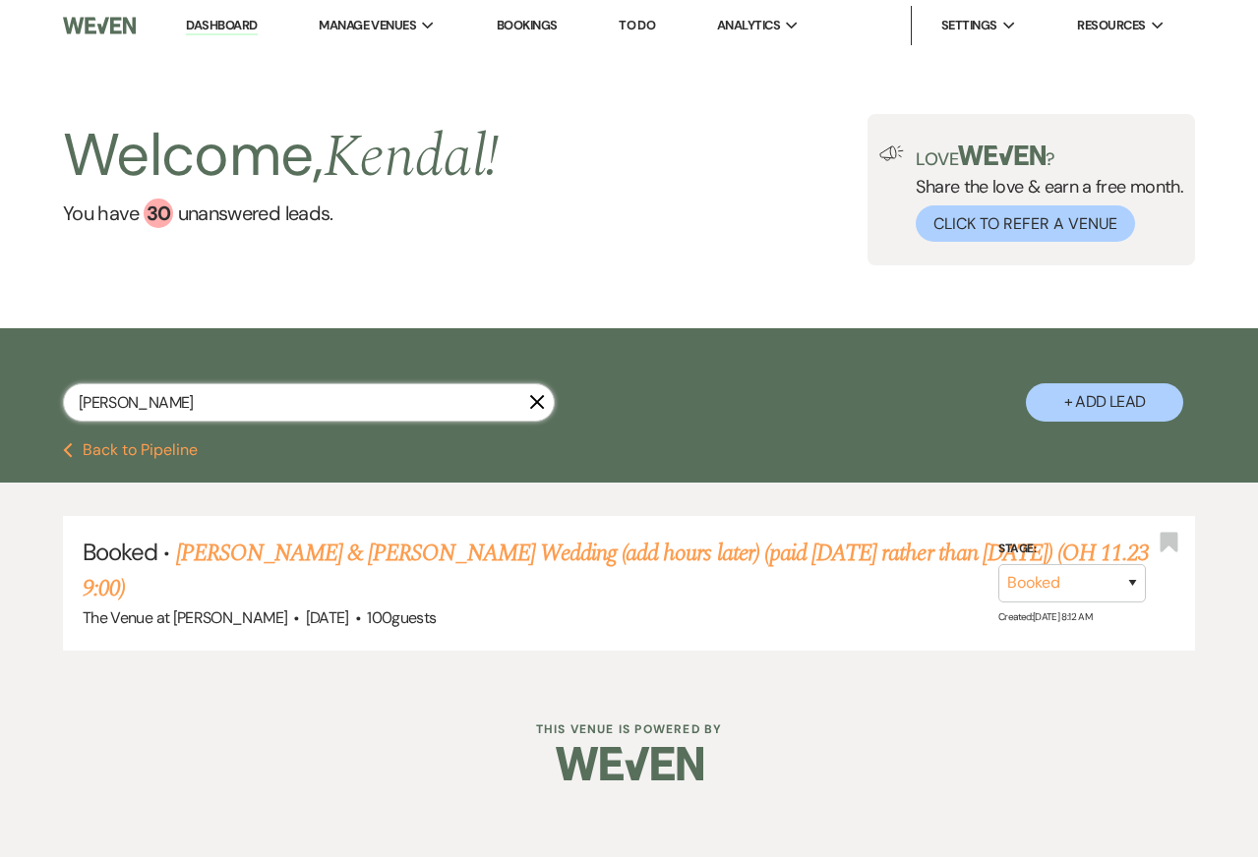
click at [157, 406] on input "[PERSON_NAME]" at bounding box center [309, 402] width 492 height 38
type input "[PERSON_NAME]"
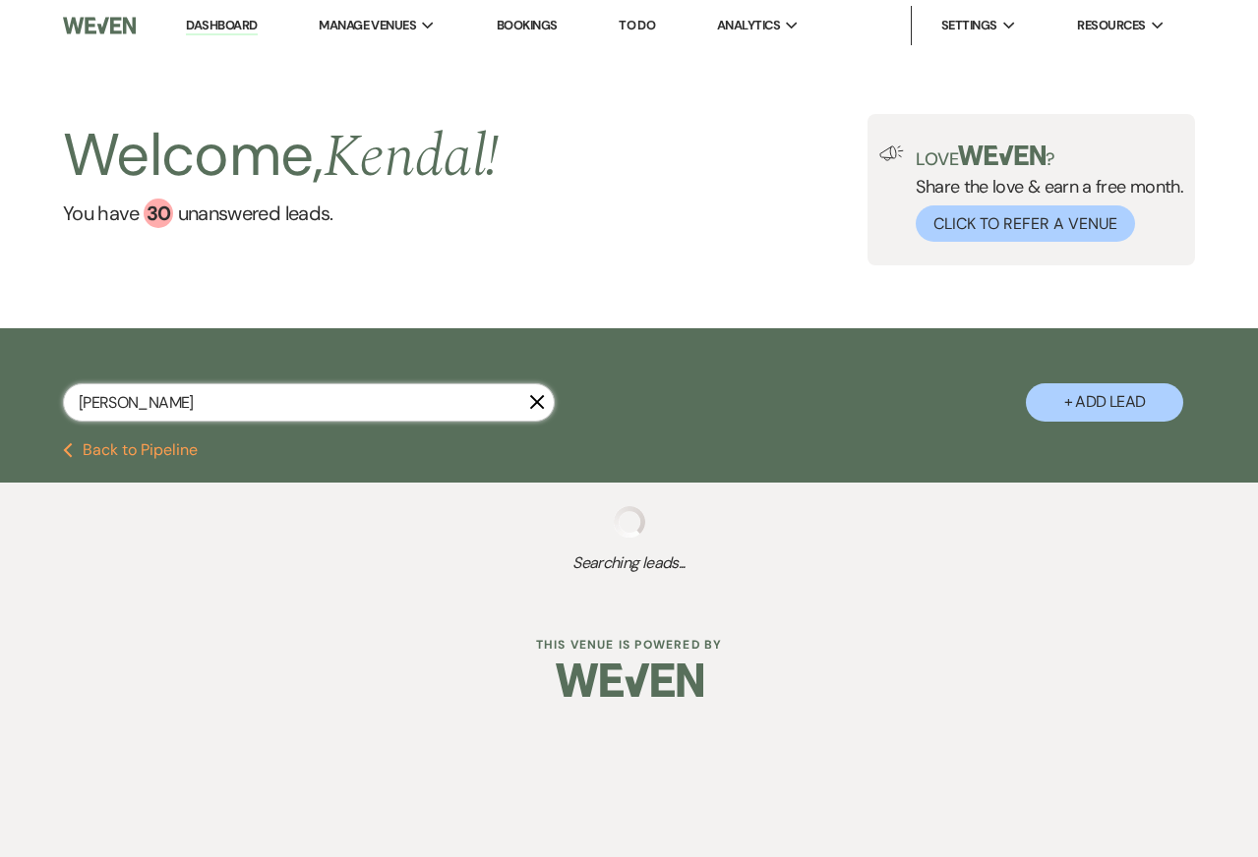
select select "8"
select select "4"
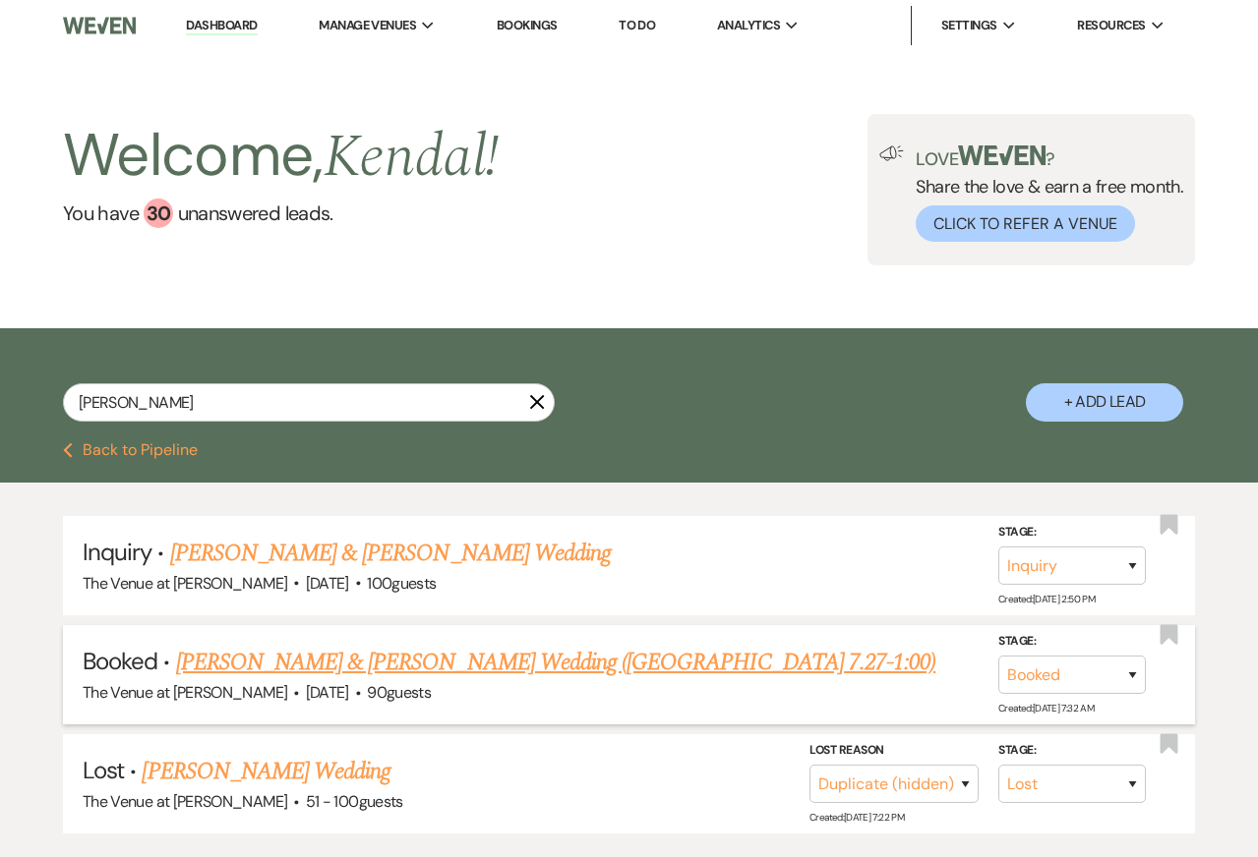
click at [318, 656] on link "[PERSON_NAME] & [PERSON_NAME] Wedding ([GEOGRAPHIC_DATA] 7.27-1:00)" at bounding box center [556, 662] width 760 height 35
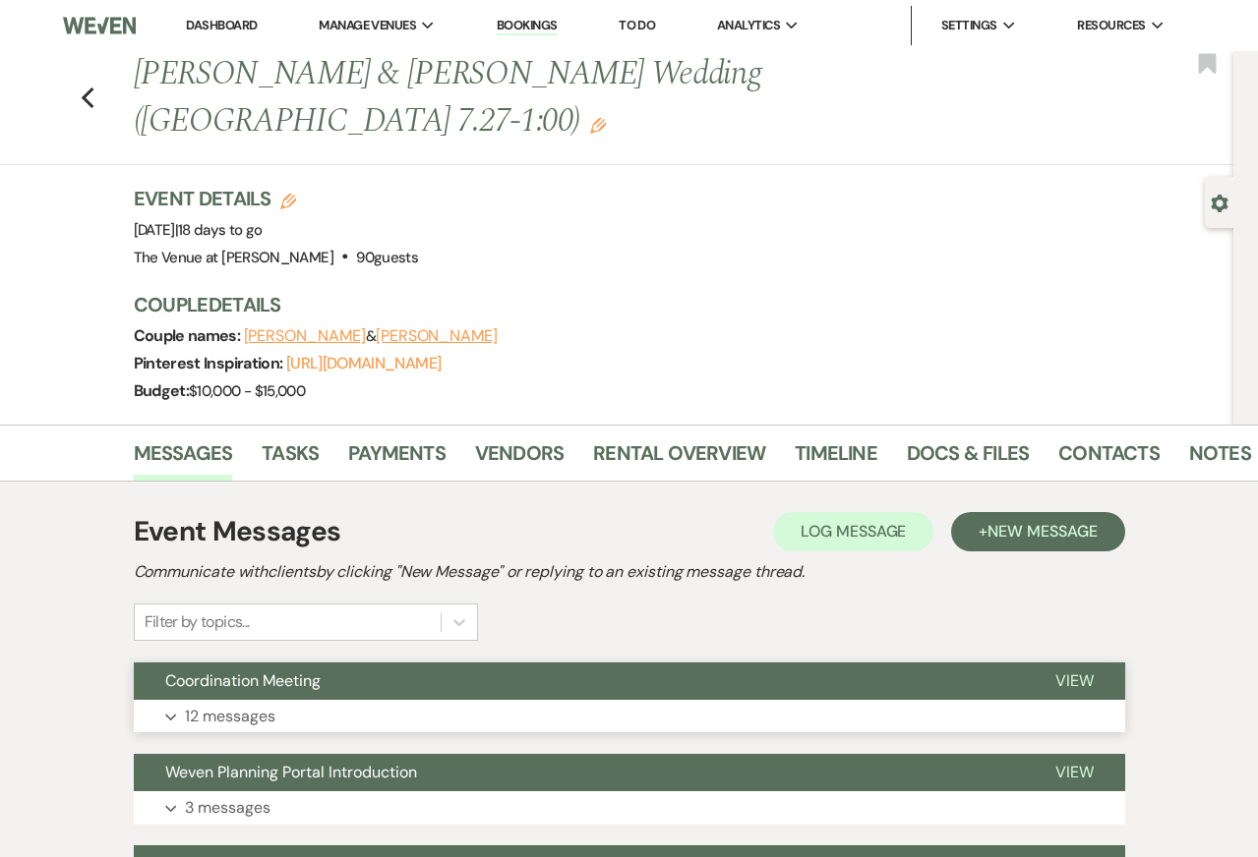
click at [238, 704] on p "12 messages" at bounding box center [230, 717] width 90 height 26
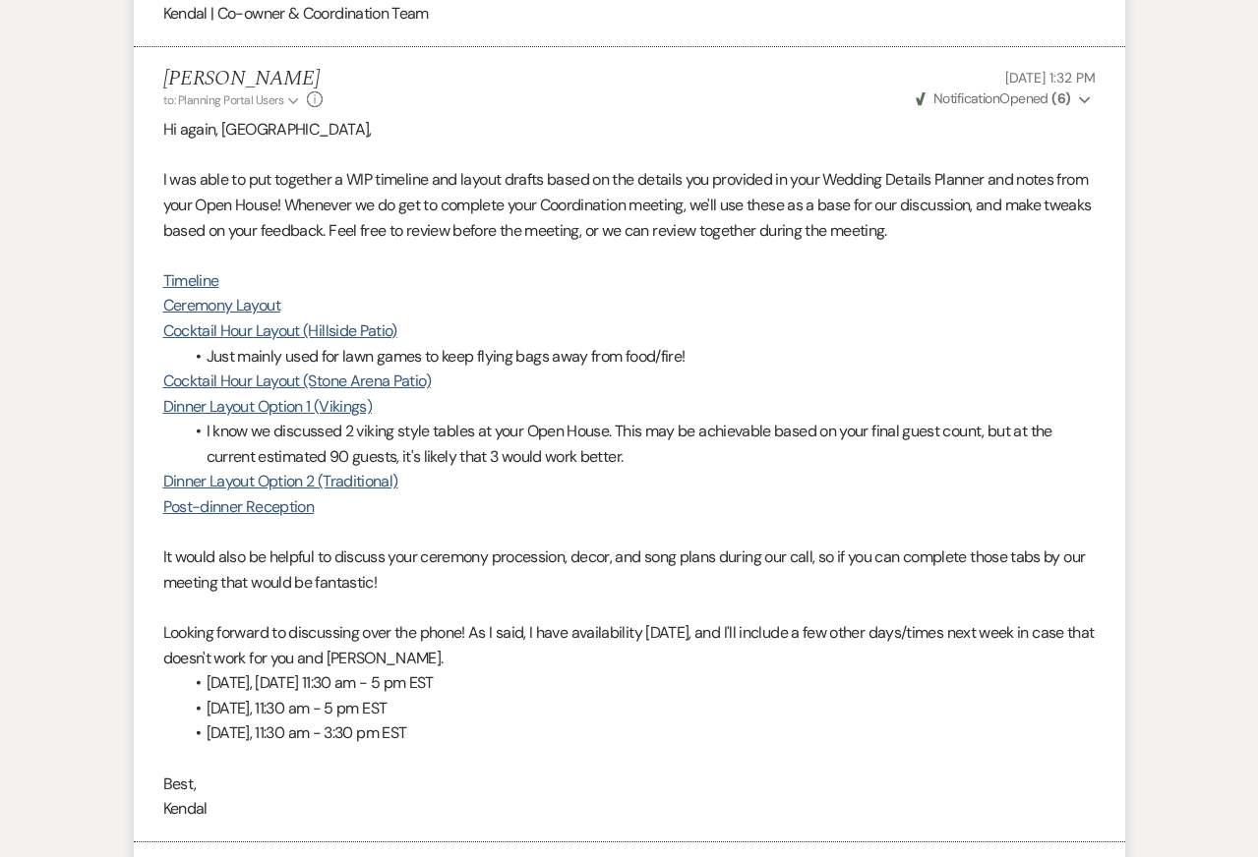
scroll to position [4307, 0]
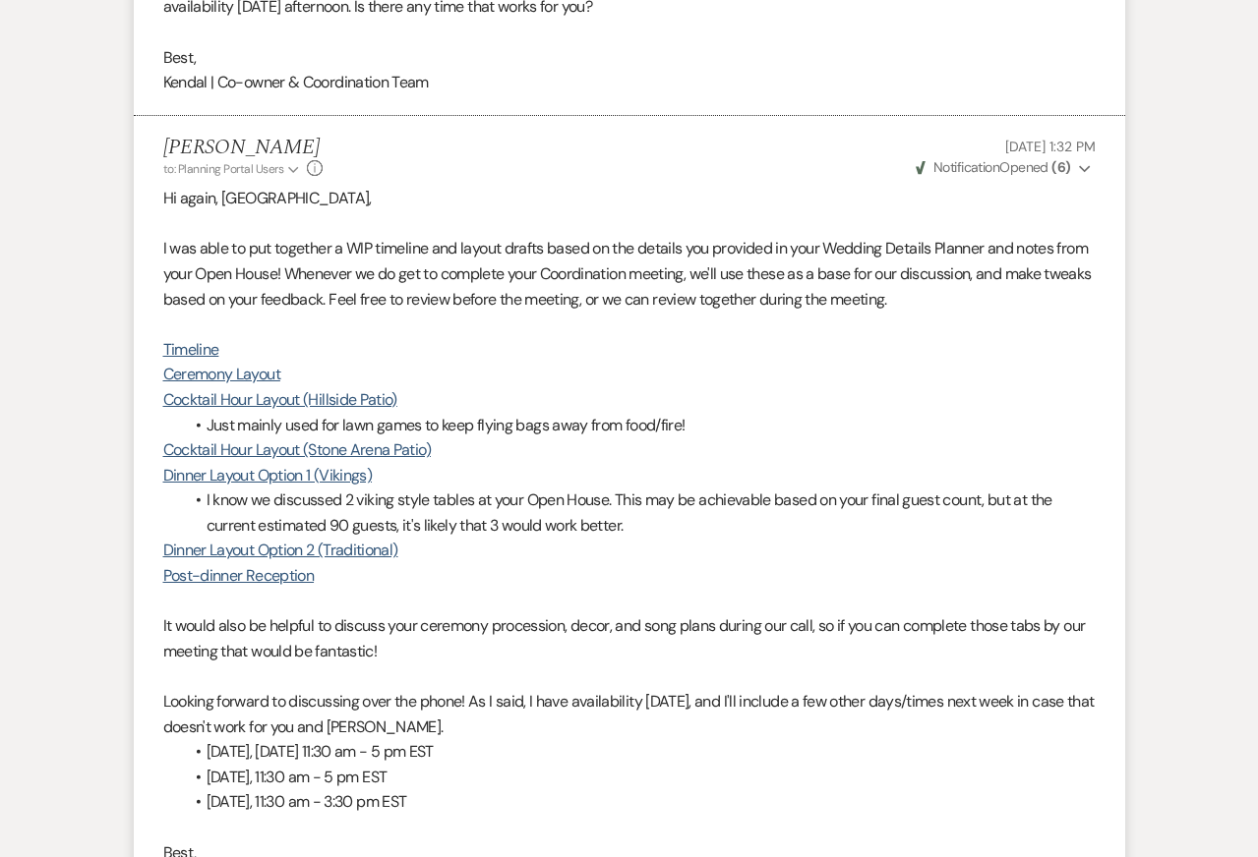
click at [579, 236] on p "I was able to put together a WIP timeline and layout drafts based on the detail…" at bounding box center [629, 274] width 932 height 76
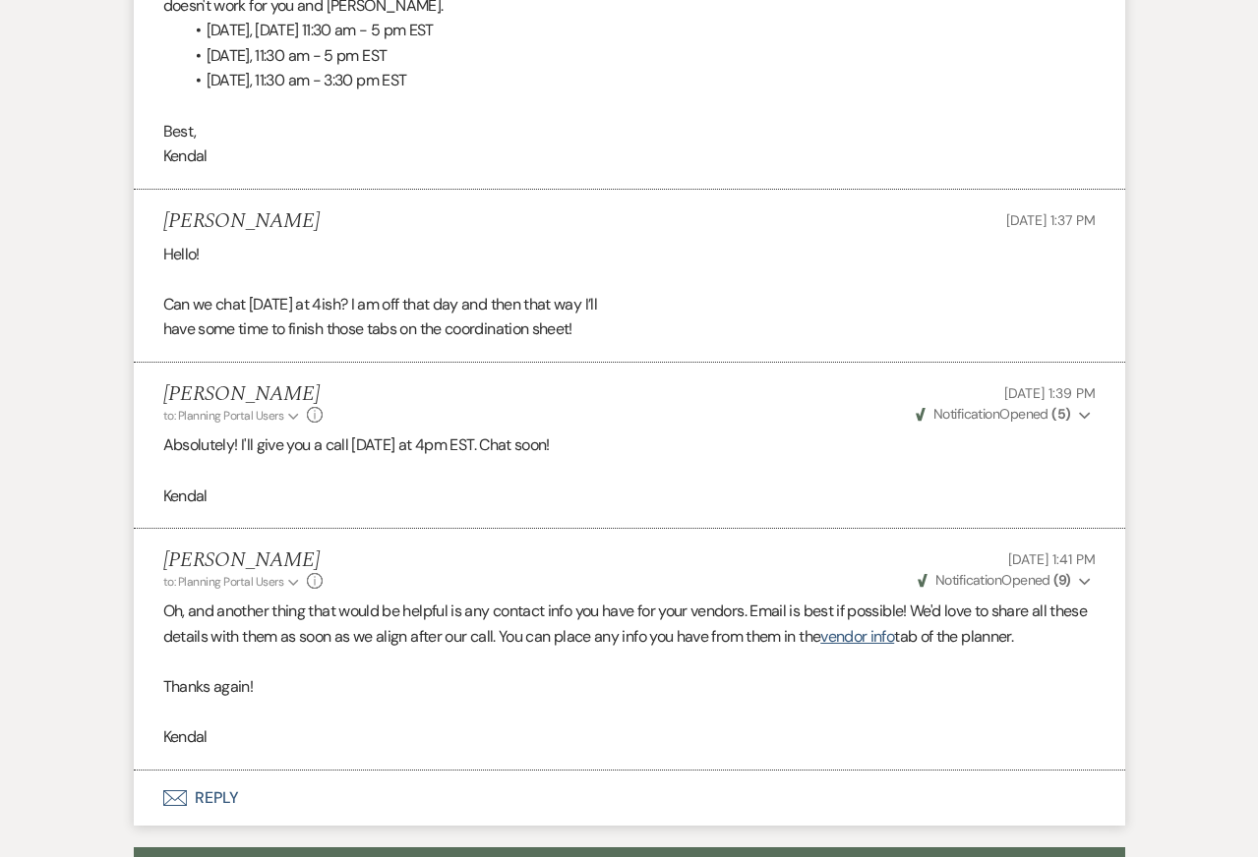
scroll to position [5036, 0]
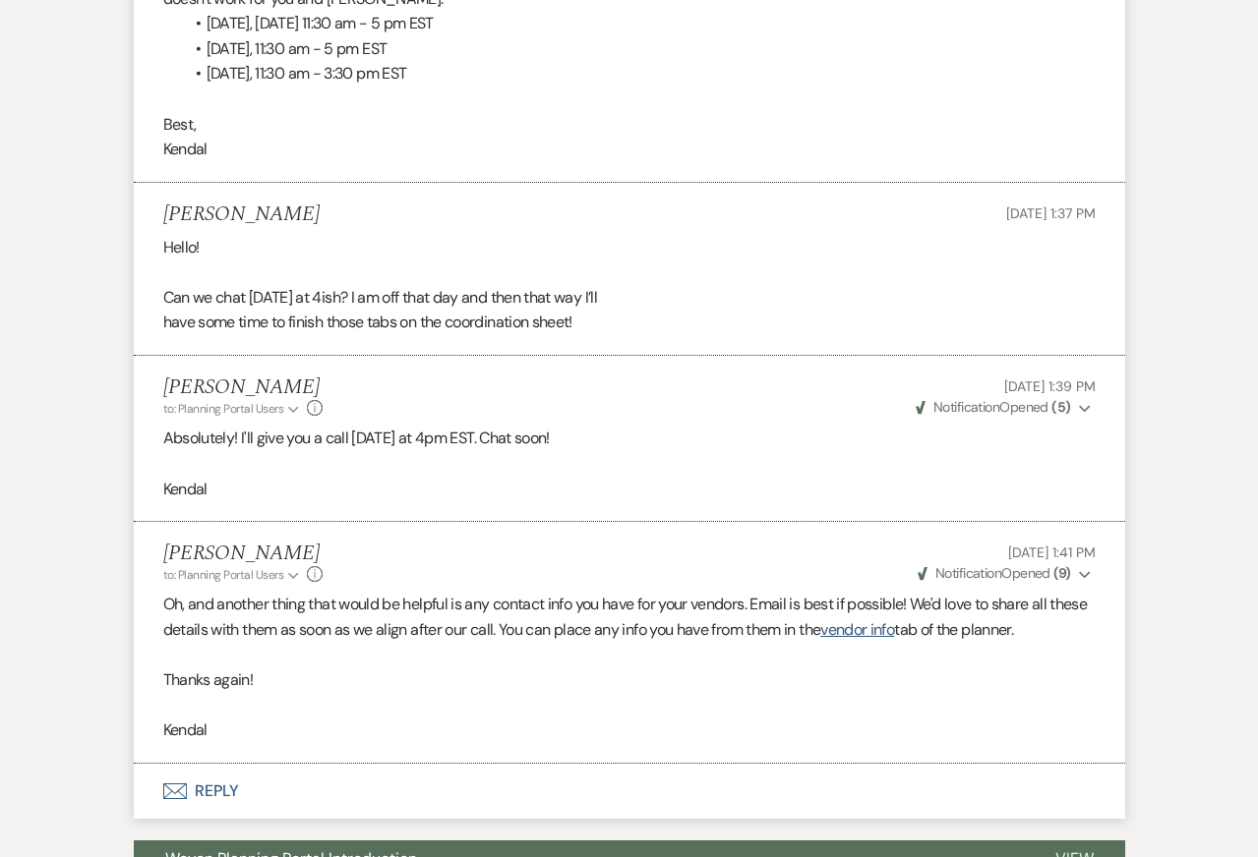
click at [586, 592] on p "Oh, and another thing that would be helpful is any contact info you have for yo…" at bounding box center [629, 617] width 932 height 50
click at [615, 592] on p "Oh, and another thing that would be helpful is any contact info you have for yo…" at bounding box center [629, 617] width 932 height 50
click at [894, 619] on link "vendor info" at bounding box center [857, 629] width 74 height 21
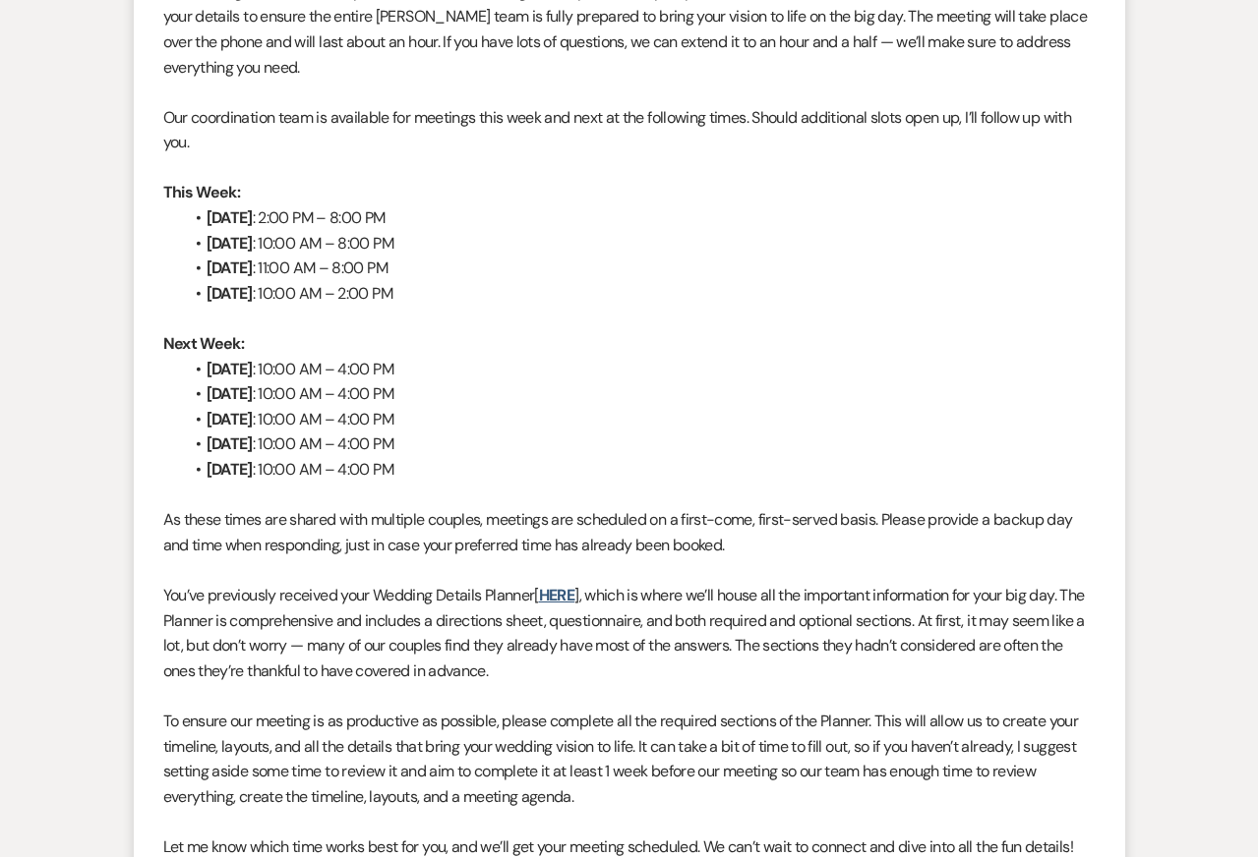
scroll to position [0, 0]
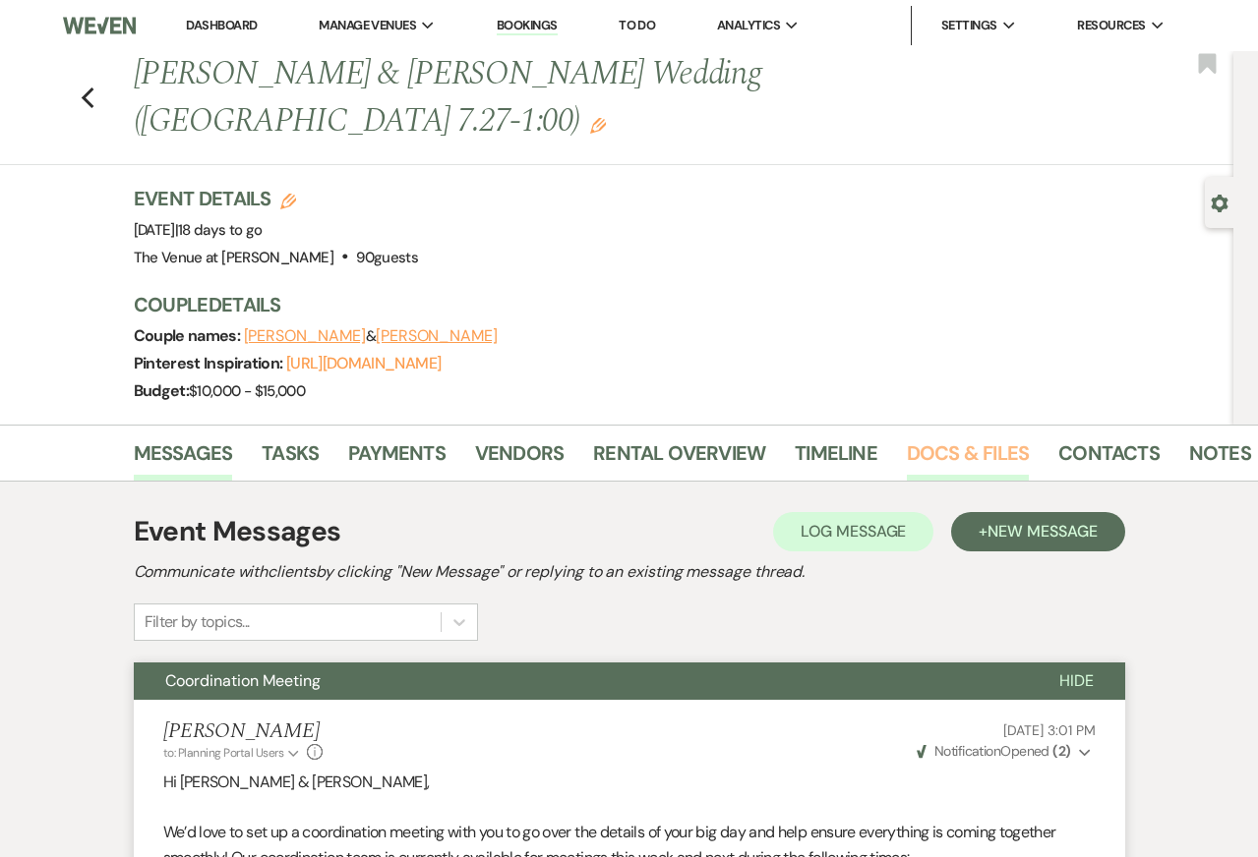
click at [935, 438] on link "Docs & Files" at bounding box center [968, 459] width 122 height 43
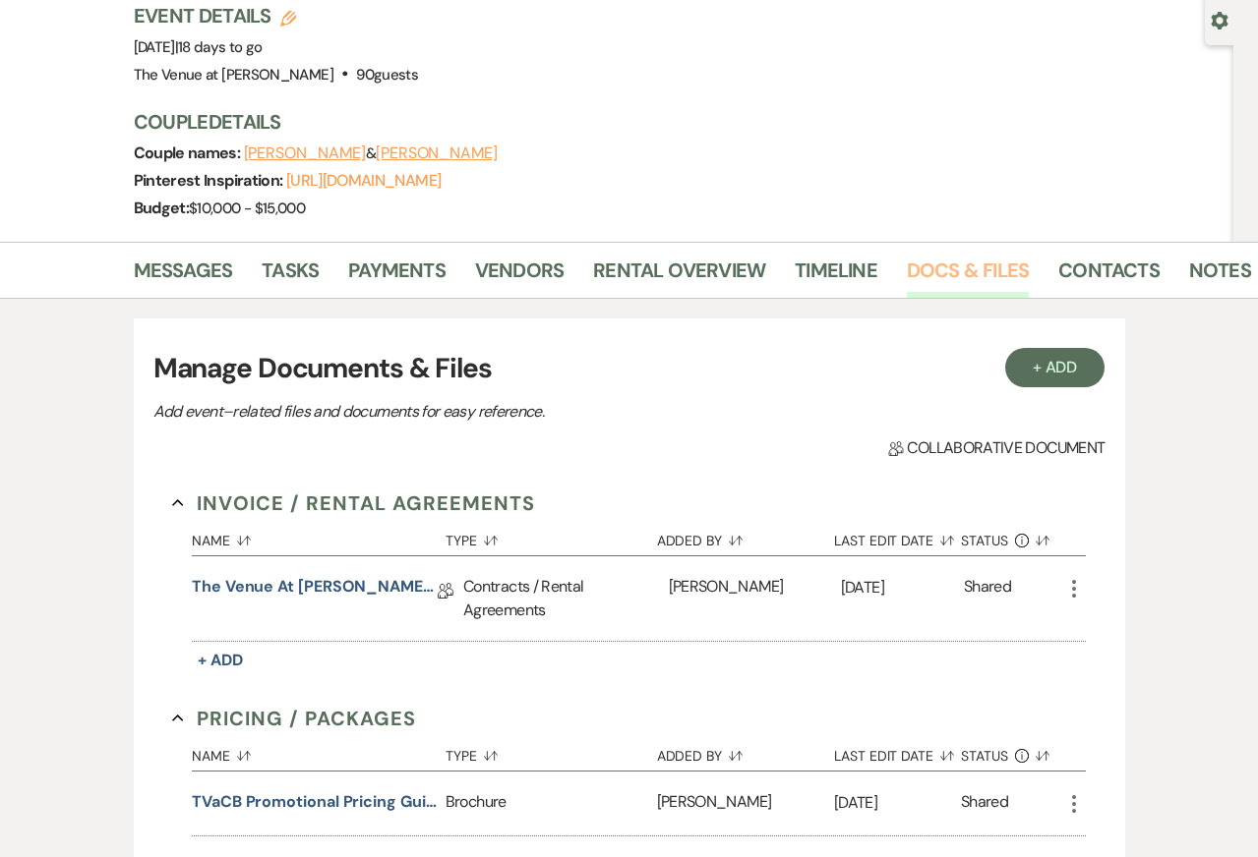
scroll to position [88, 0]
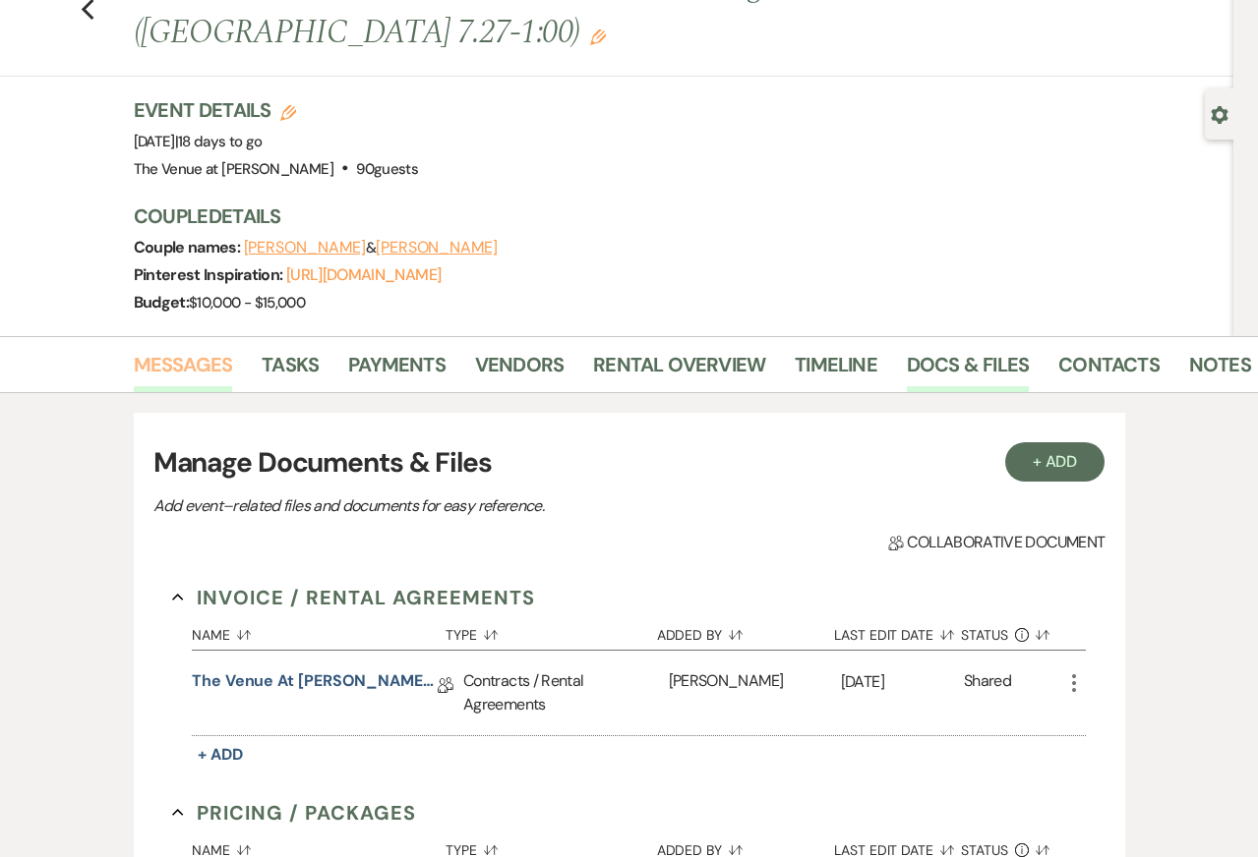
click at [164, 349] on link "Messages" at bounding box center [183, 370] width 99 height 43
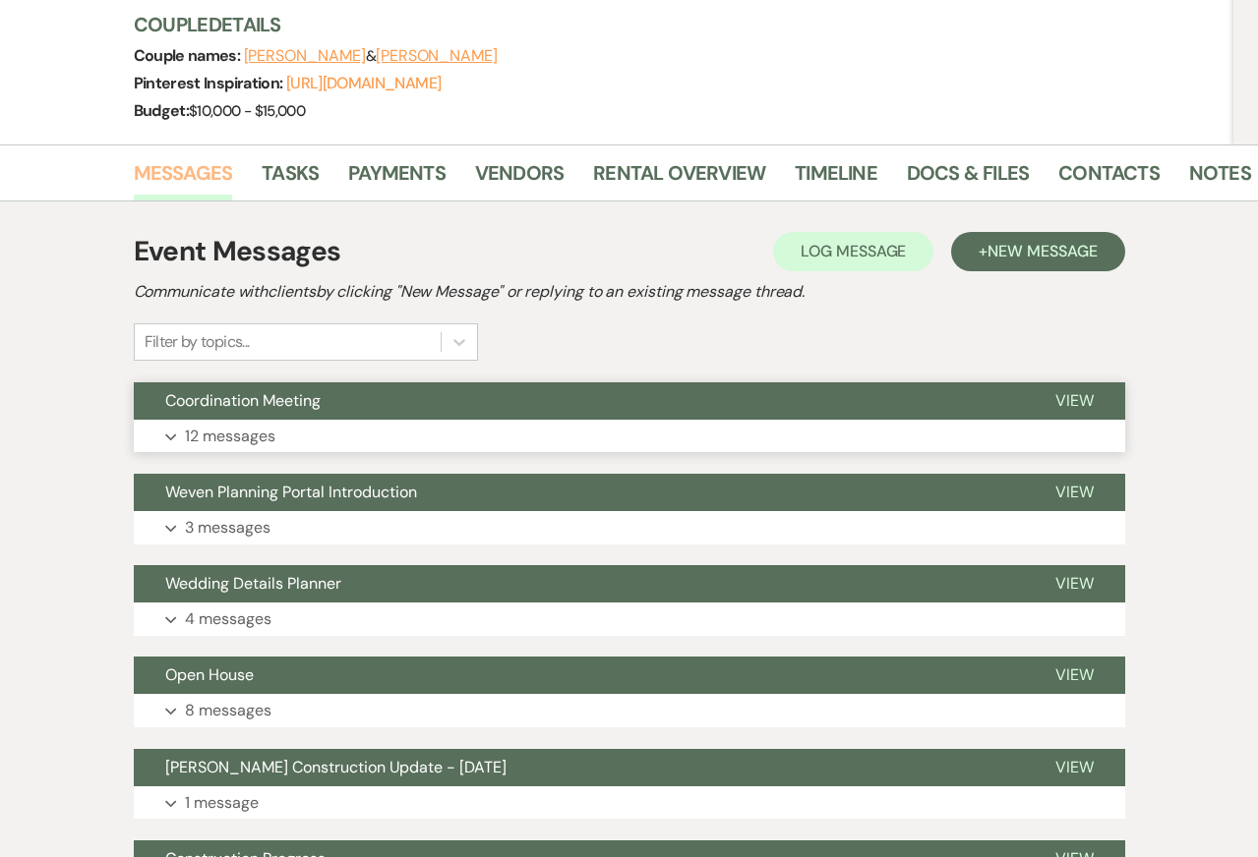
scroll to position [288, 0]
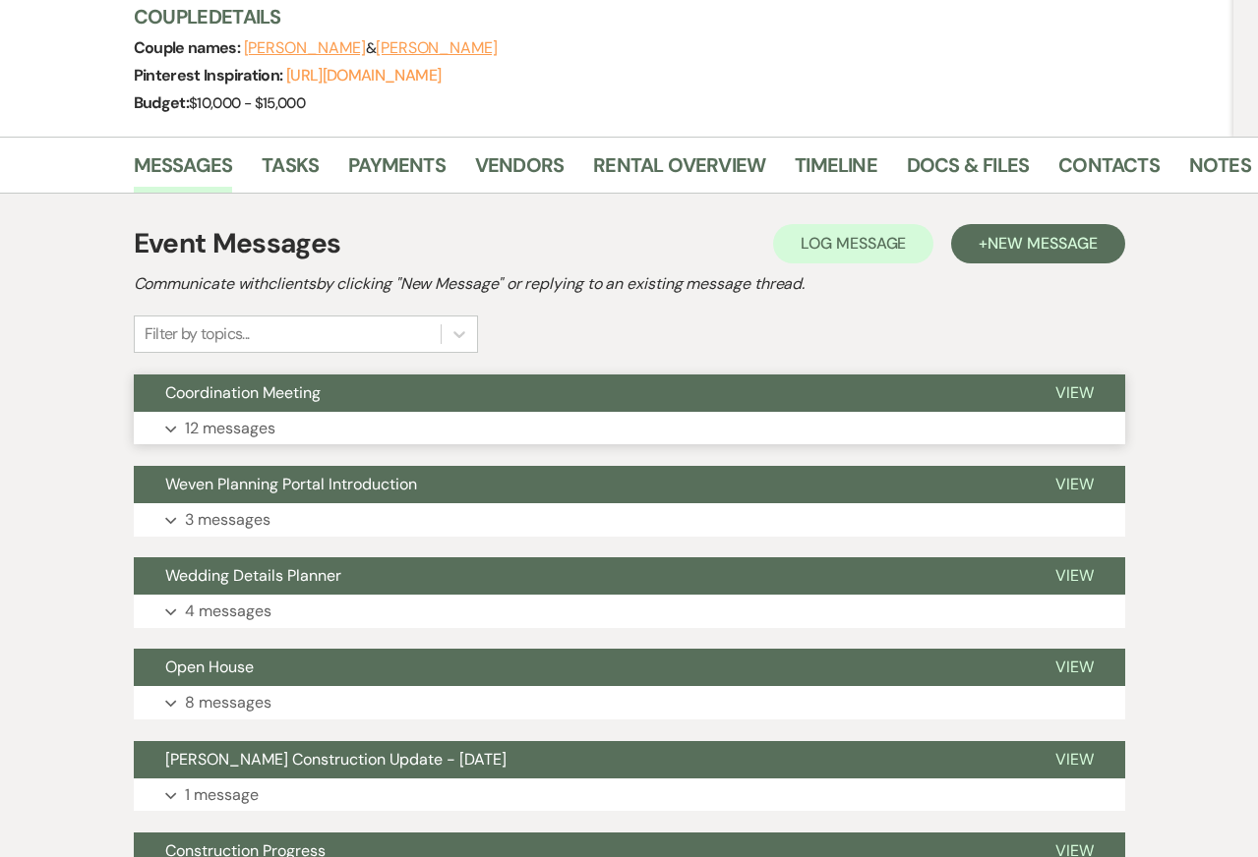
click at [303, 412] on button "Expand 12 messages" at bounding box center [629, 428] width 991 height 33
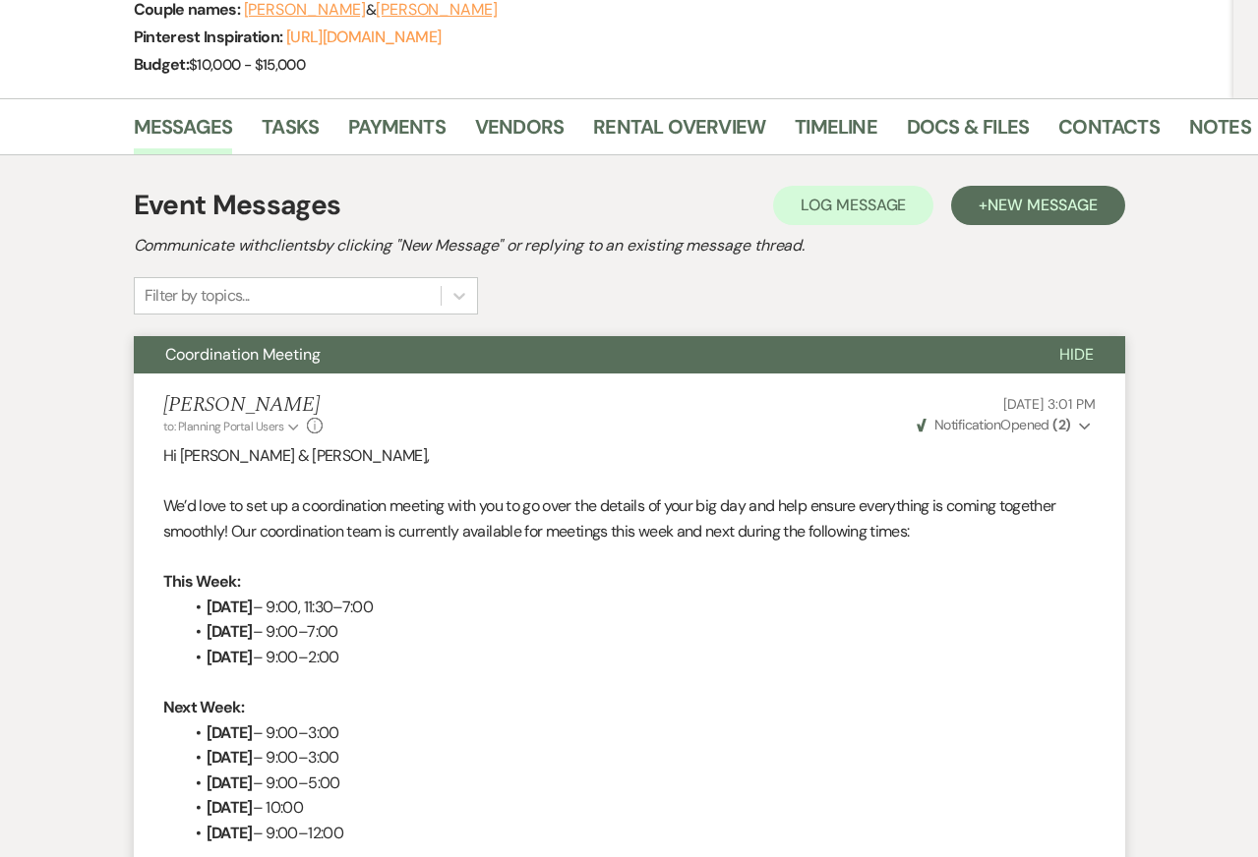
scroll to position [0, 0]
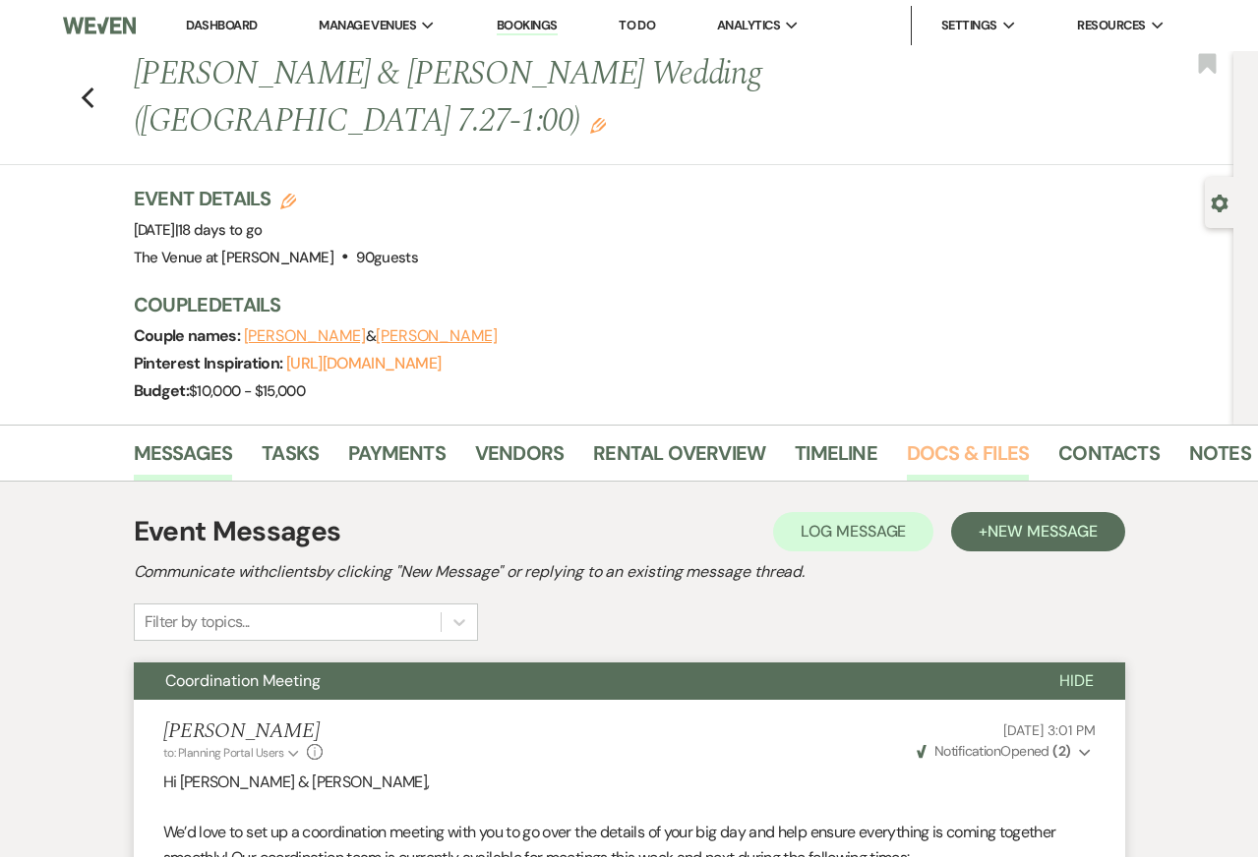
click at [962, 438] on link "Docs & Files" at bounding box center [968, 459] width 122 height 43
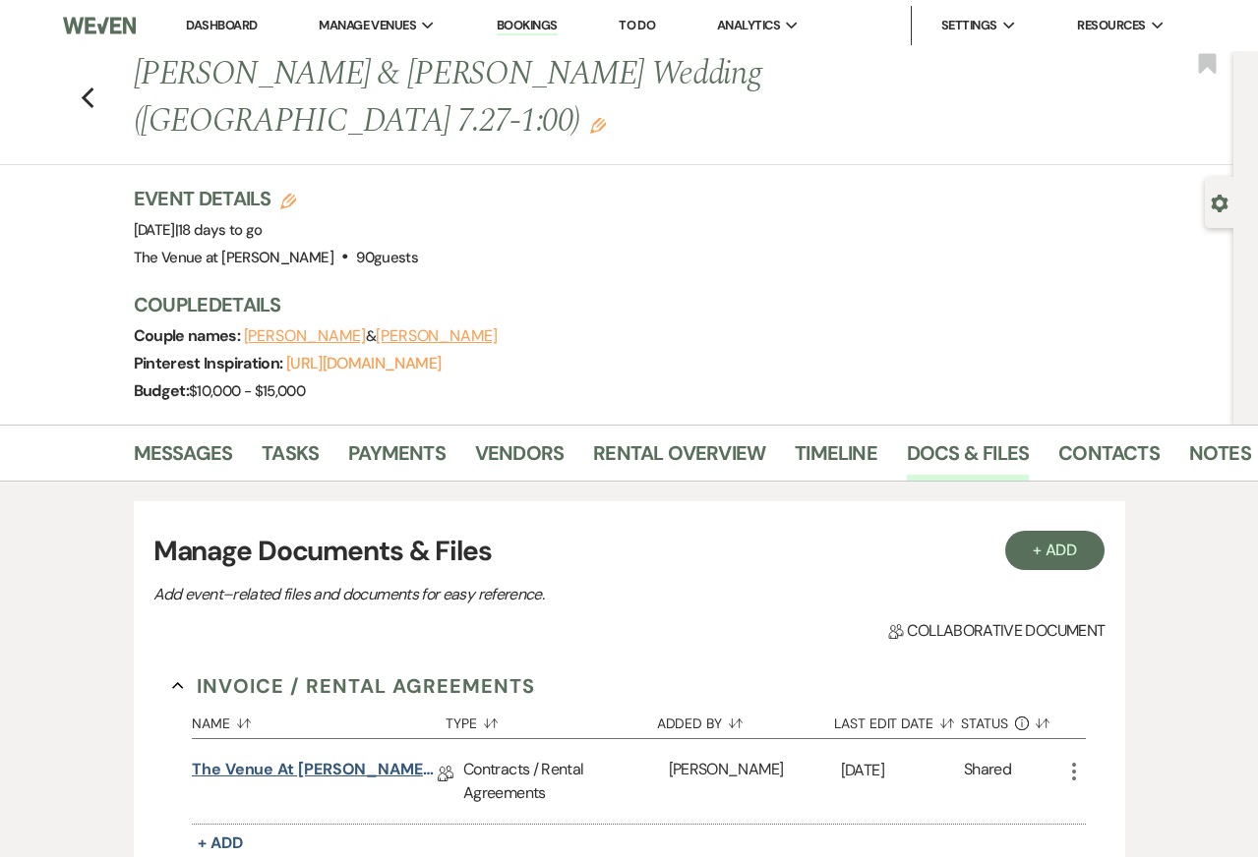
click at [287, 758] on link "The Venue at [PERSON_NAME] Wedding Contract-([DATE] [PERSON_NAME])" at bounding box center [315, 773] width 246 height 30
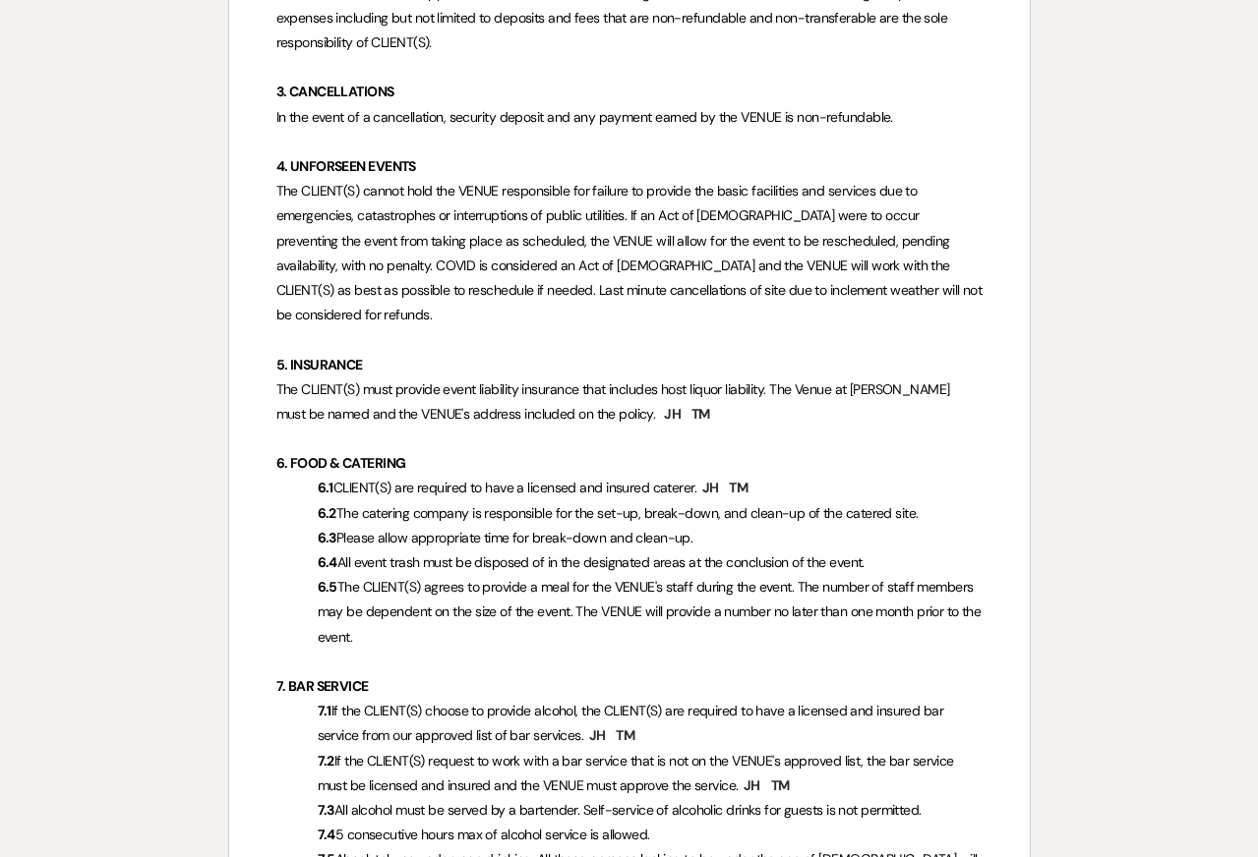
scroll to position [1265, 0]
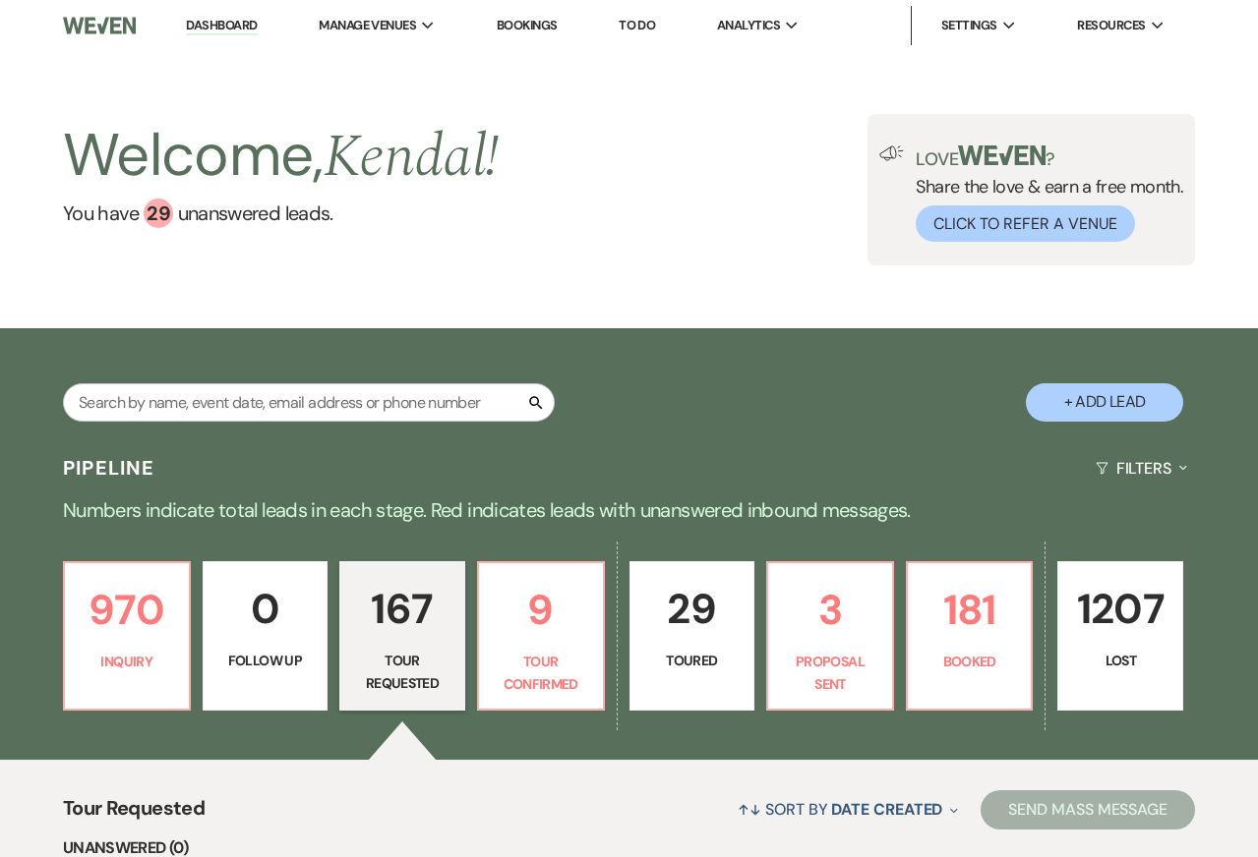
click at [266, 403] on input "text" at bounding box center [309, 402] width 492 height 38
type input "[PERSON_NAME]"
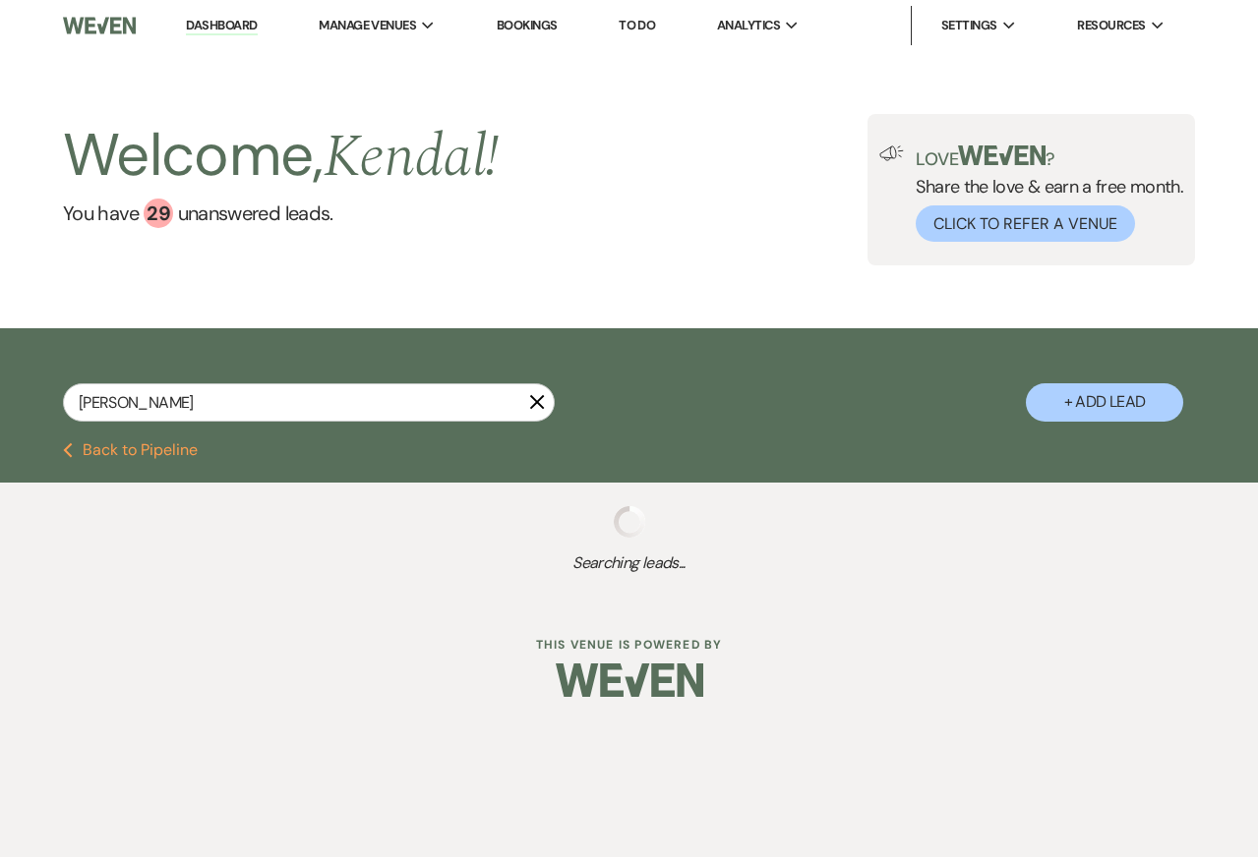
select select "8"
select select "4"
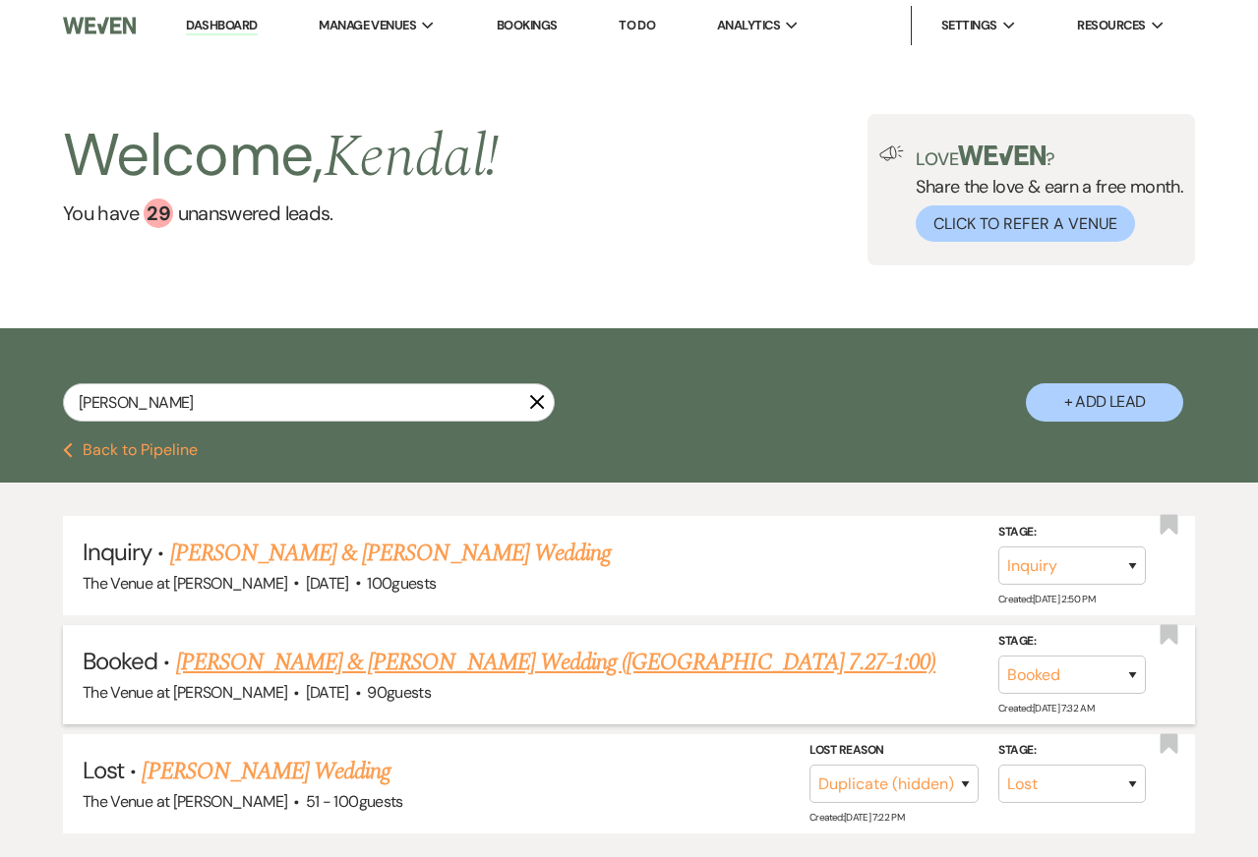
click at [471, 651] on link "[PERSON_NAME] & [PERSON_NAME] Wedding ([GEOGRAPHIC_DATA] 7.27-1:00)" at bounding box center [556, 662] width 760 height 35
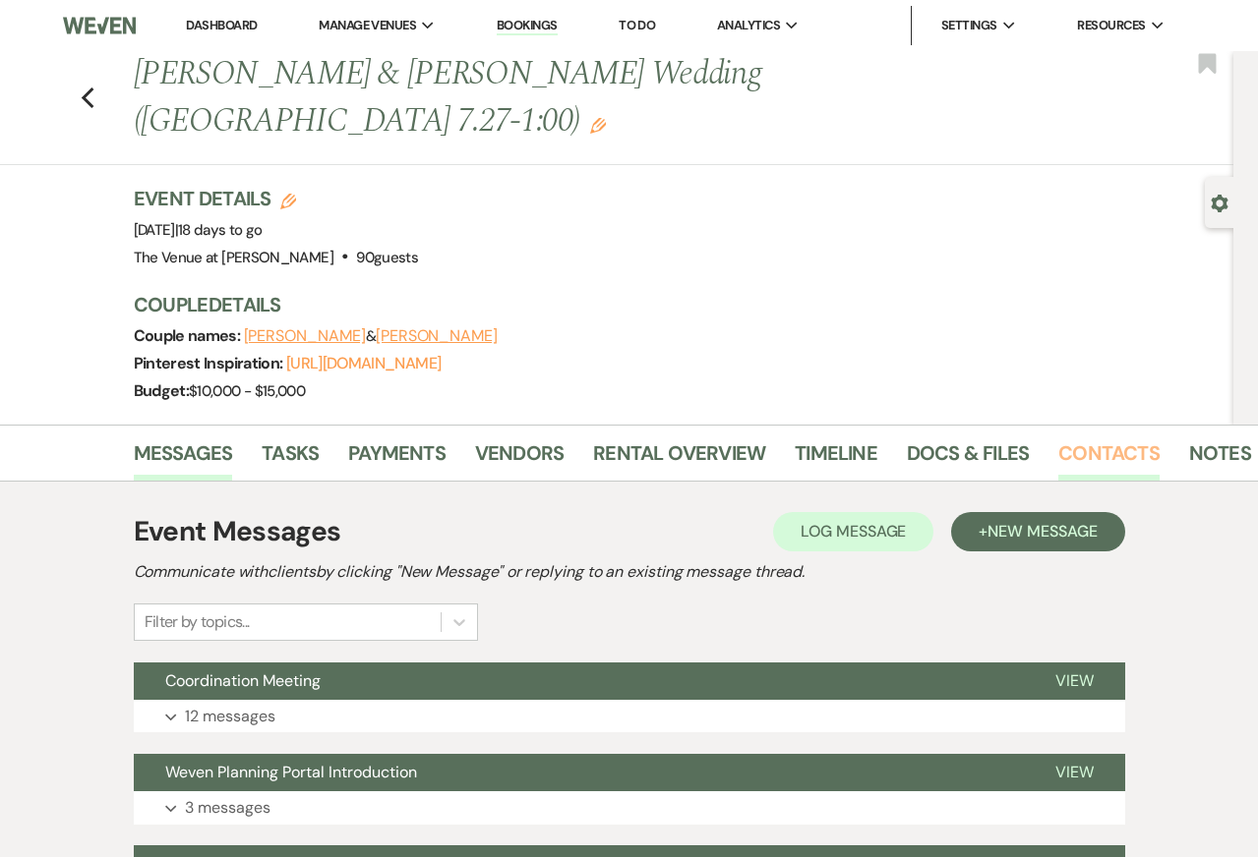
click at [1104, 438] on link "Contacts" at bounding box center [1108, 459] width 101 height 43
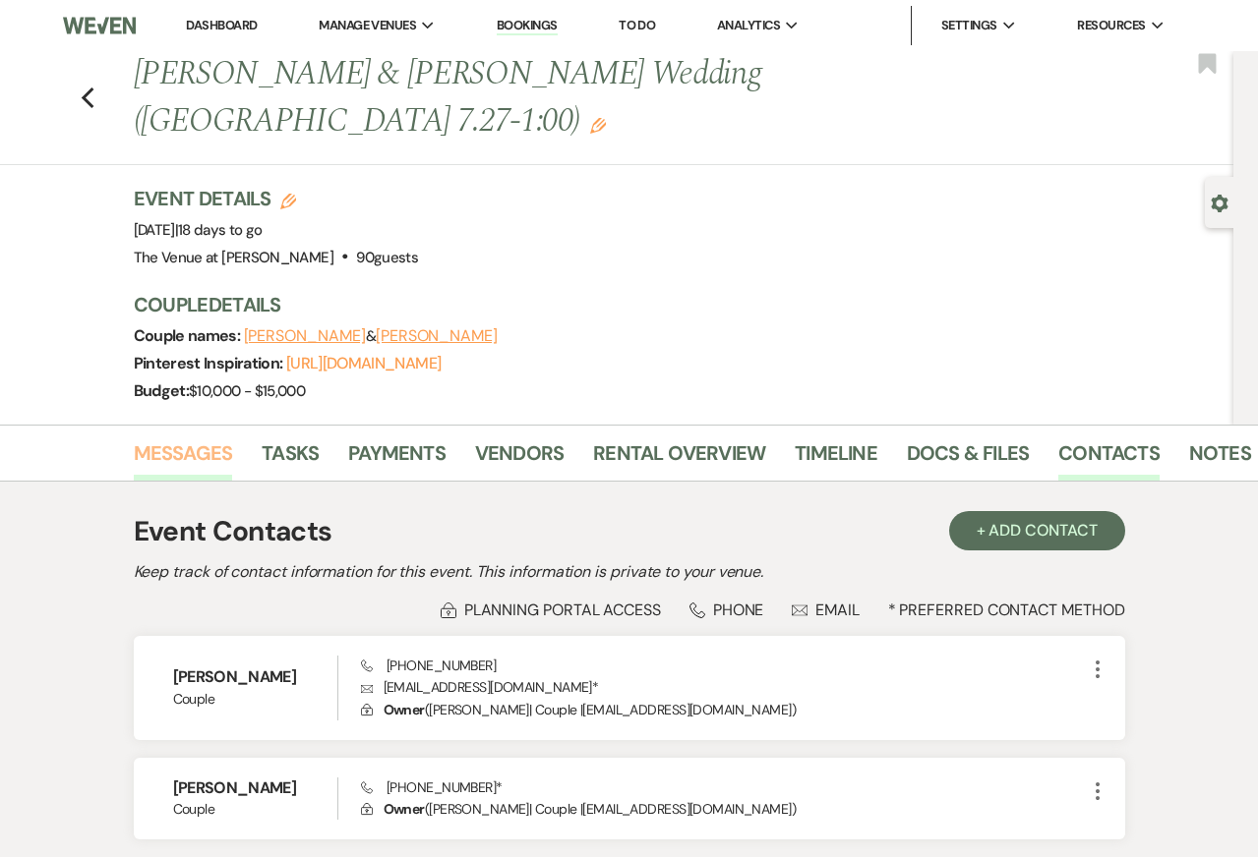
click at [190, 438] on link "Messages" at bounding box center [183, 459] width 99 height 43
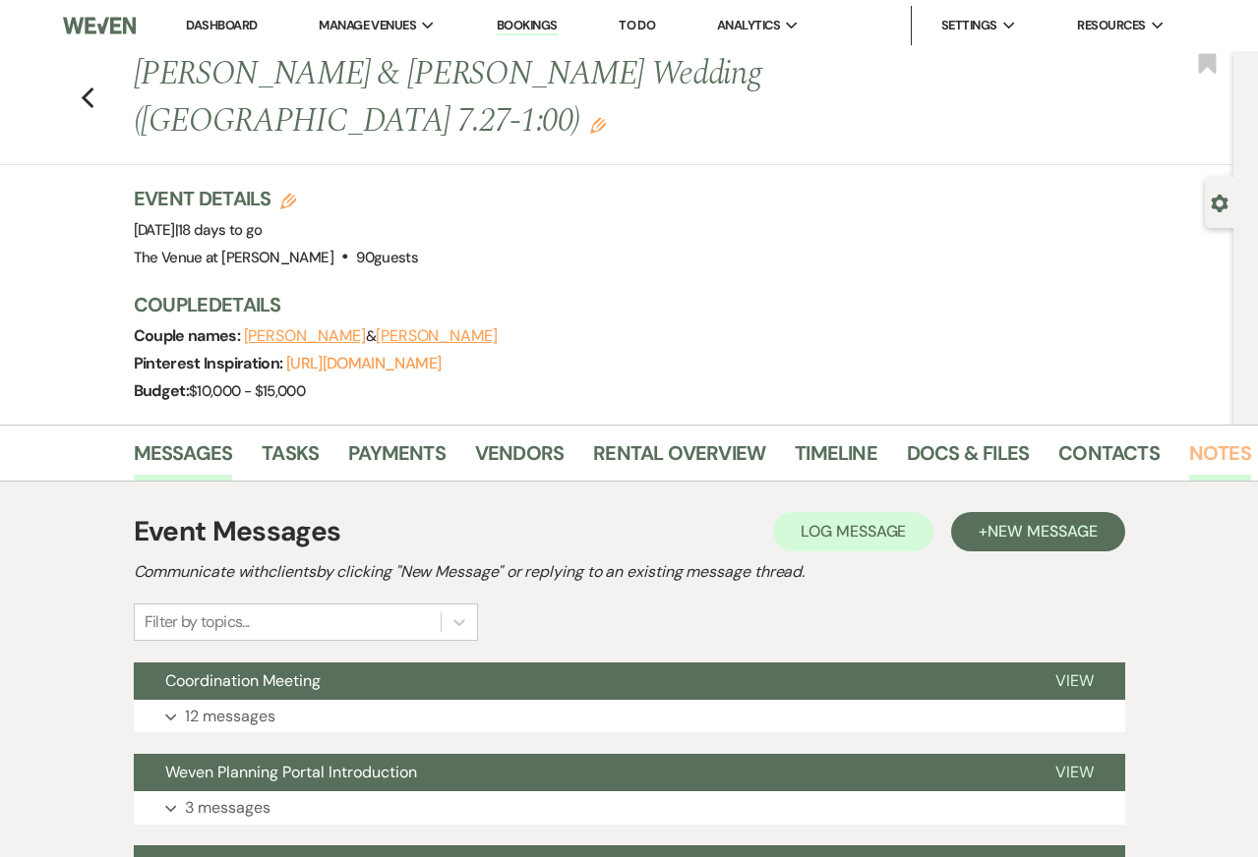
click at [1203, 438] on link "Notes" at bounding box center [1220, 459] width 62 height 43
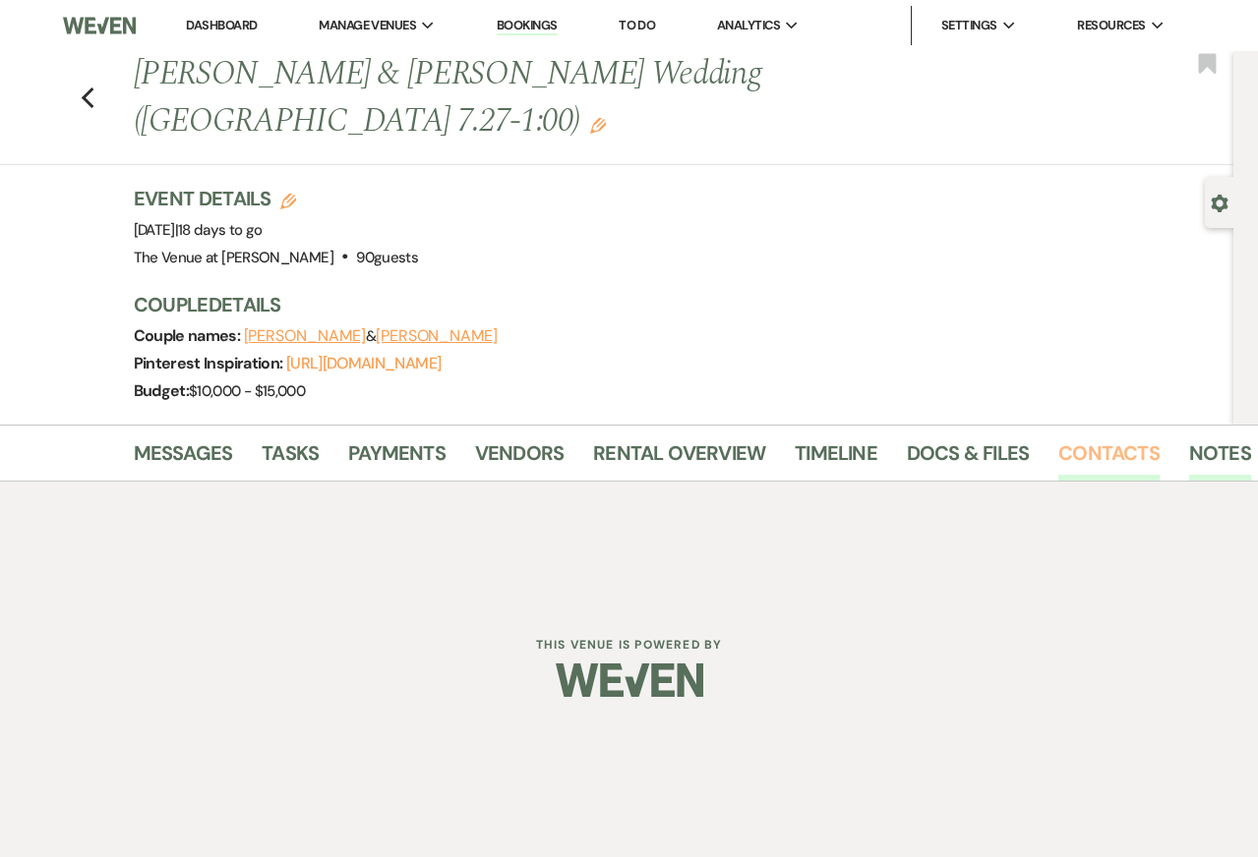
click at [1108, 438] on link "Contacts" at bounding box center [1108, 459] width 101 height 43
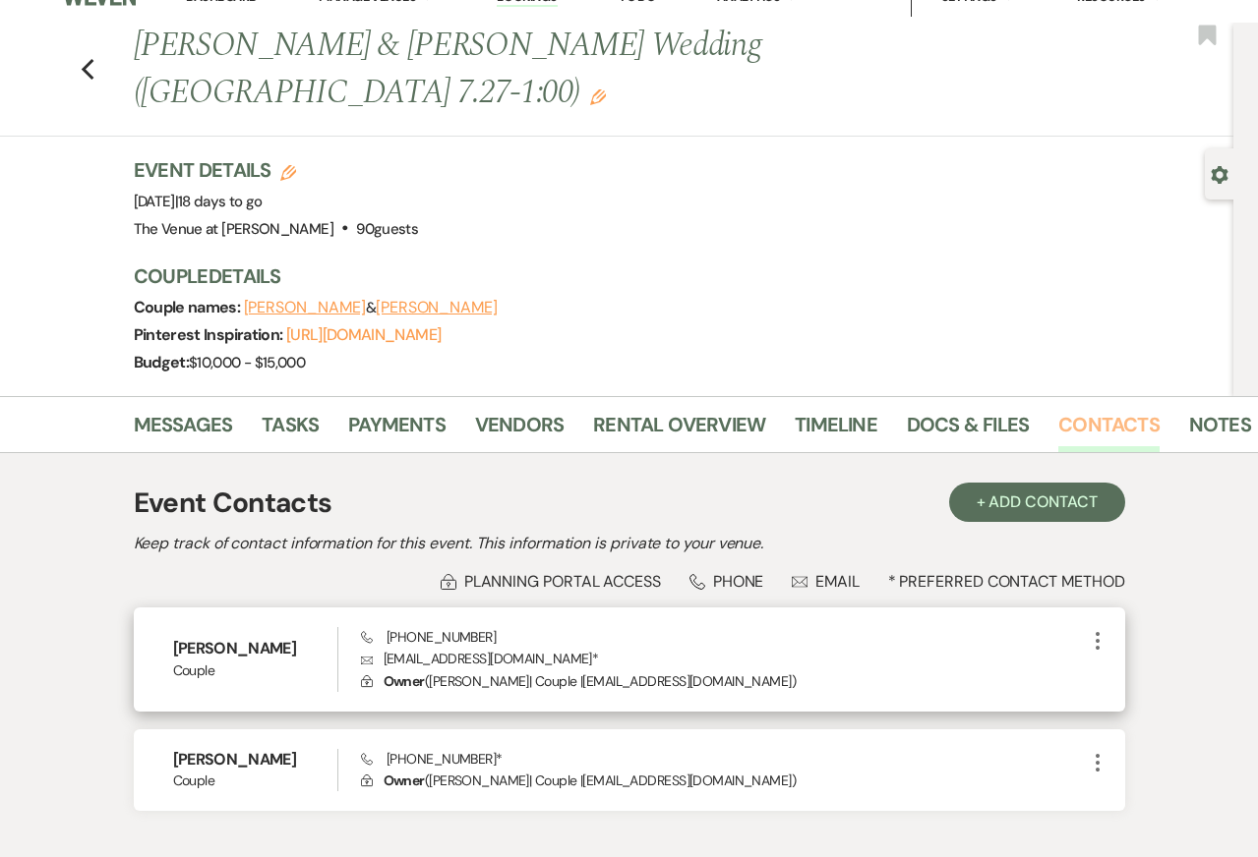
scroll to position [32, 0]
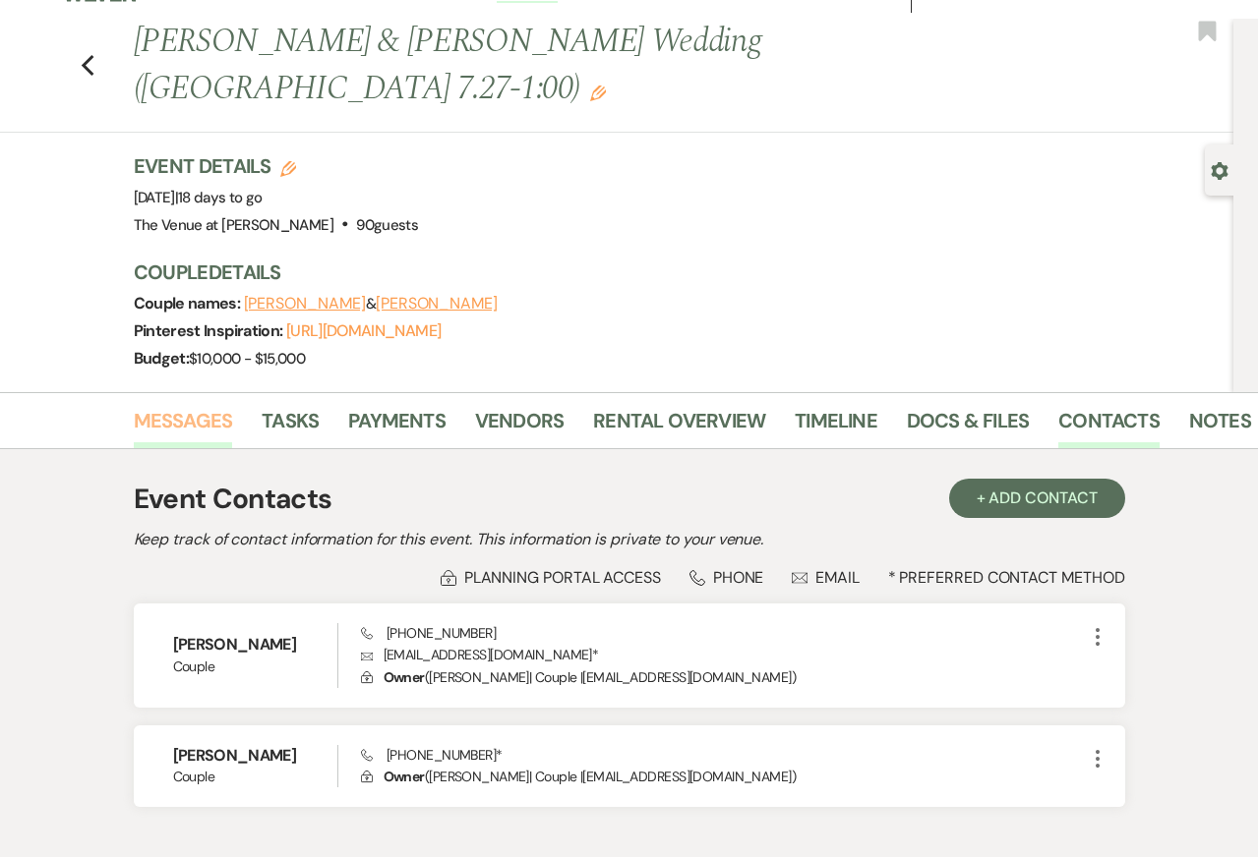
click at [189, 405] on link "Messages" at bounding box center [183, 426] width 99 height 43
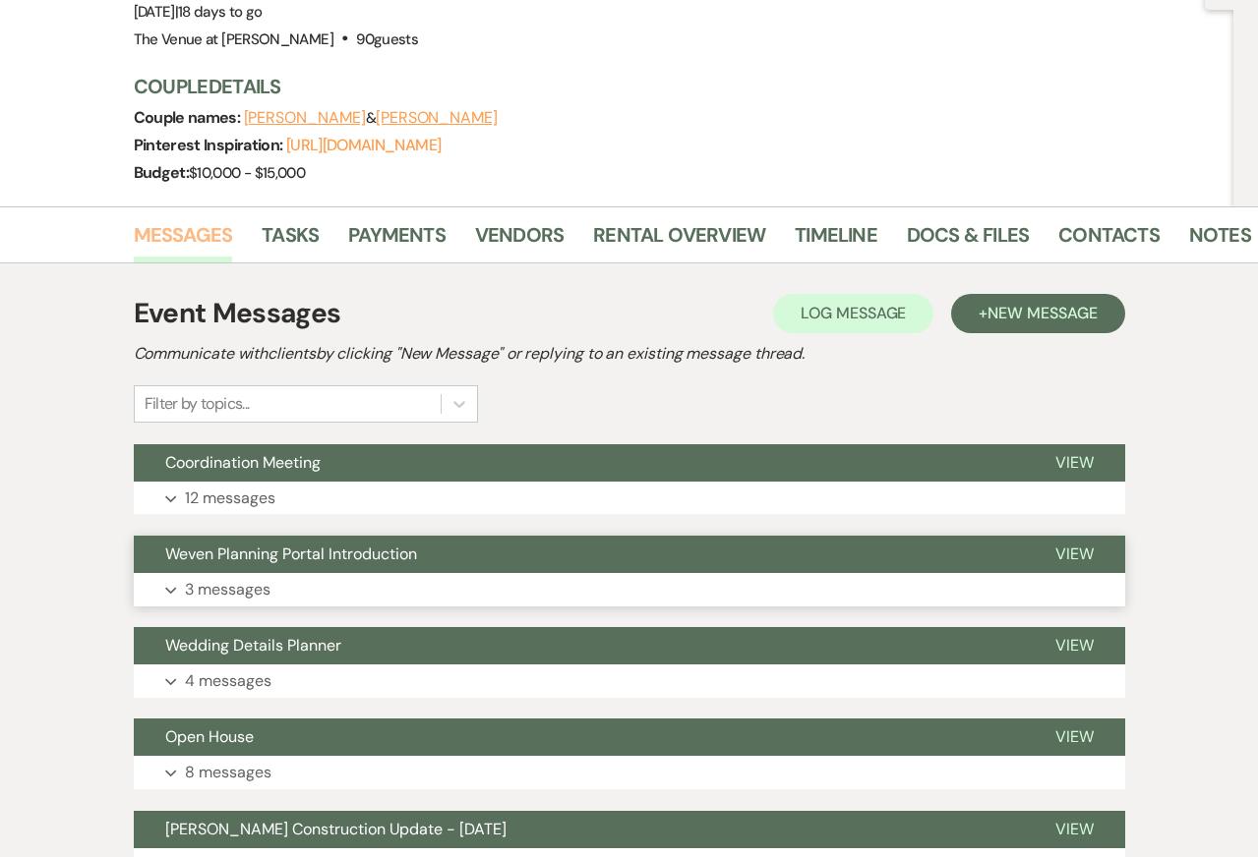
scroll to position [626, 0]
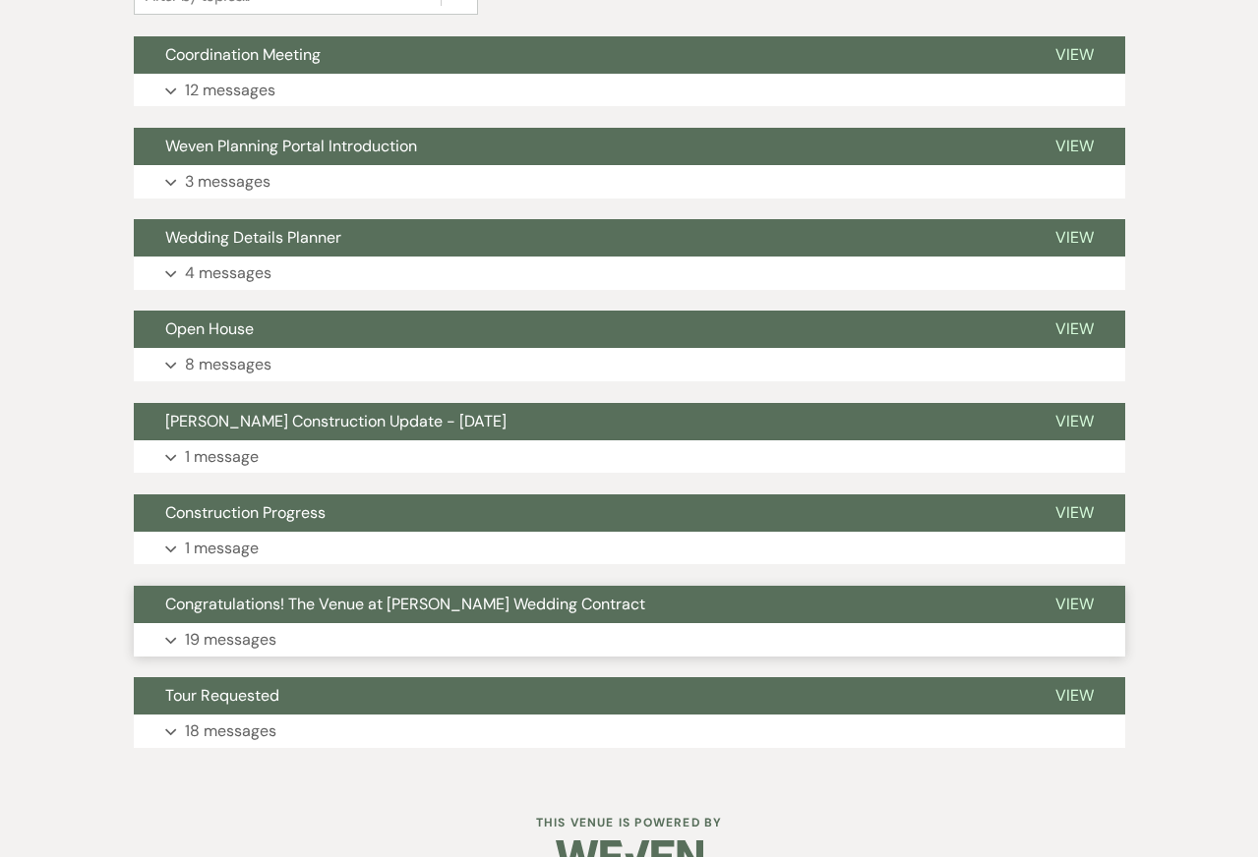
click at [269, 627] on p "19 messages" at bounding box center [230, 640] width 91 height 26
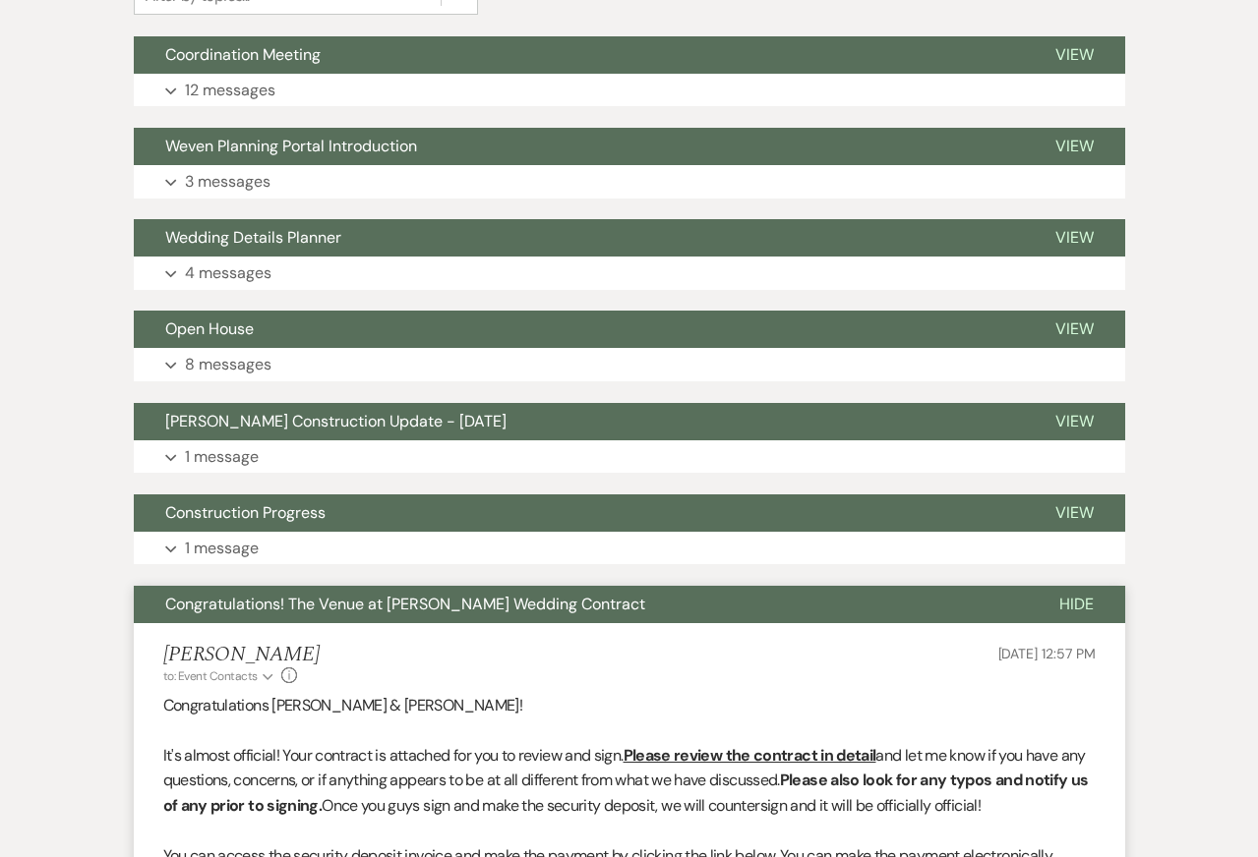
click at [292, 594] on span "Congratulations! The Venue at [PERSON_NAME] Wedding Contract" at bounding box center [405, 604] width 480 height 21
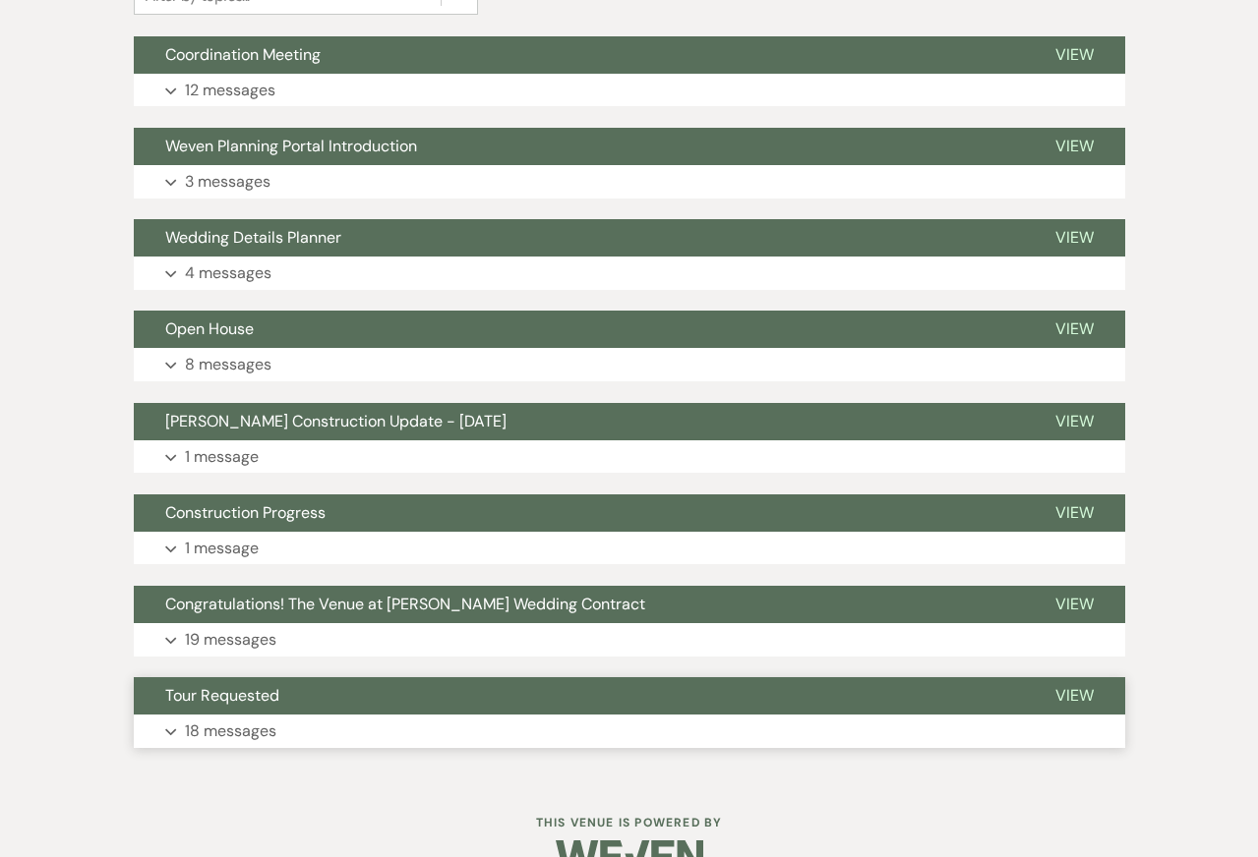
click at [292, 715] on button "Expand 18 messages" at bounding box center [629, 731] width 991 height 33
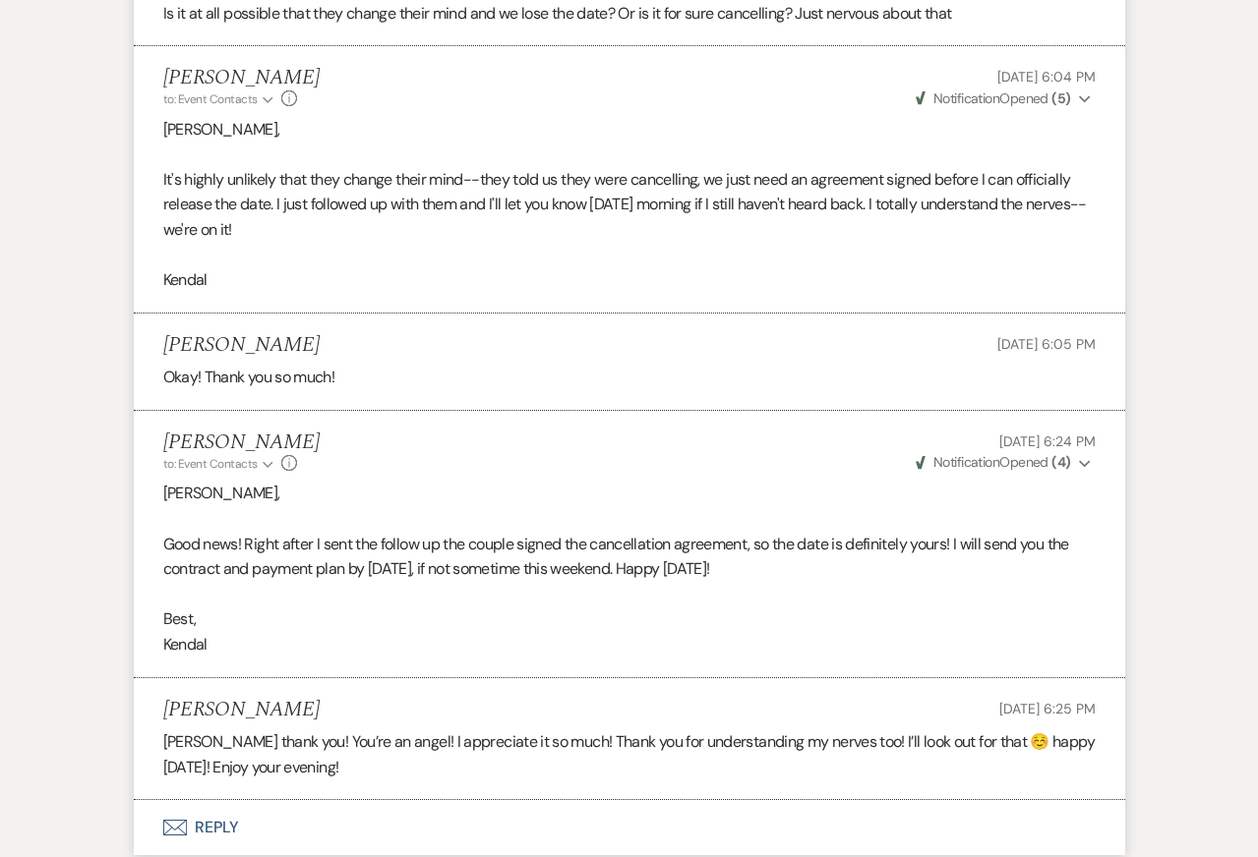
scroll to position [7957, 0]
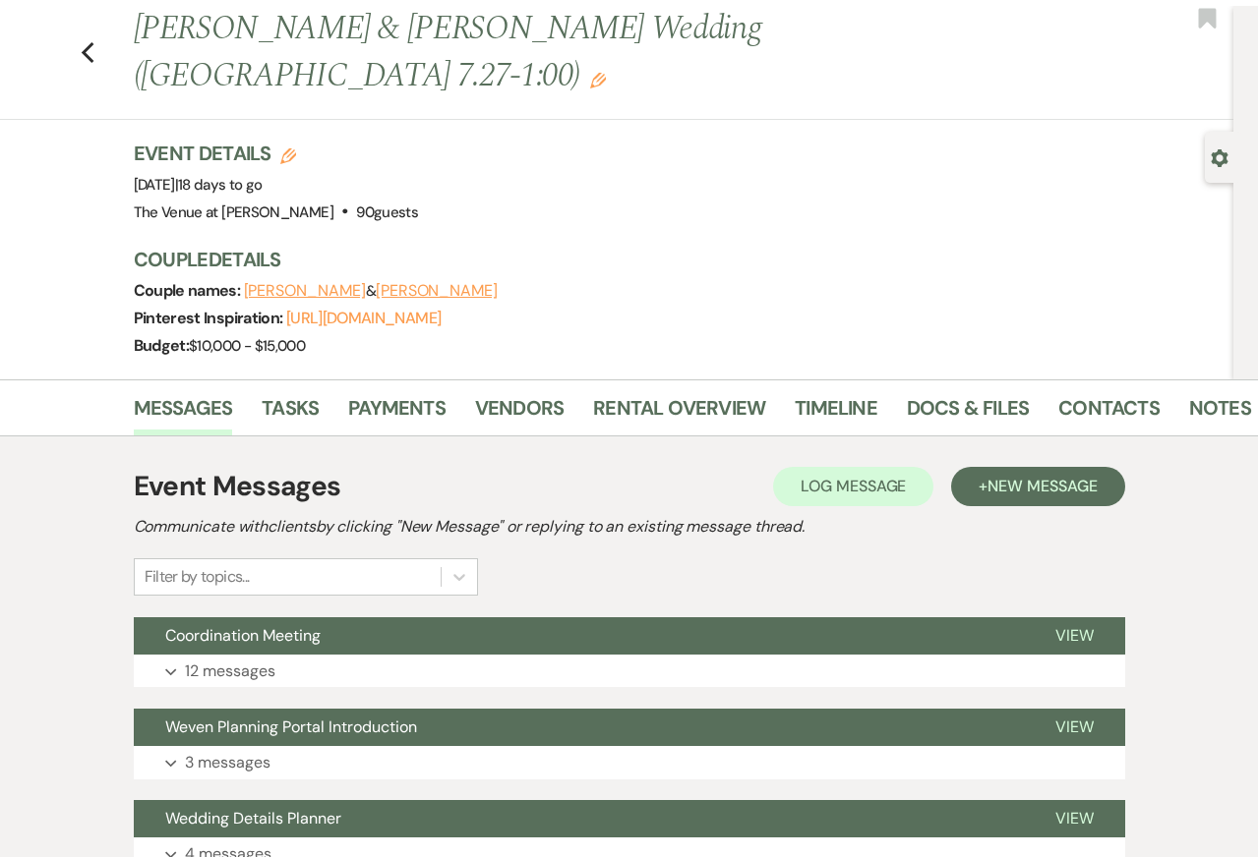
scroll to position [0, 0]
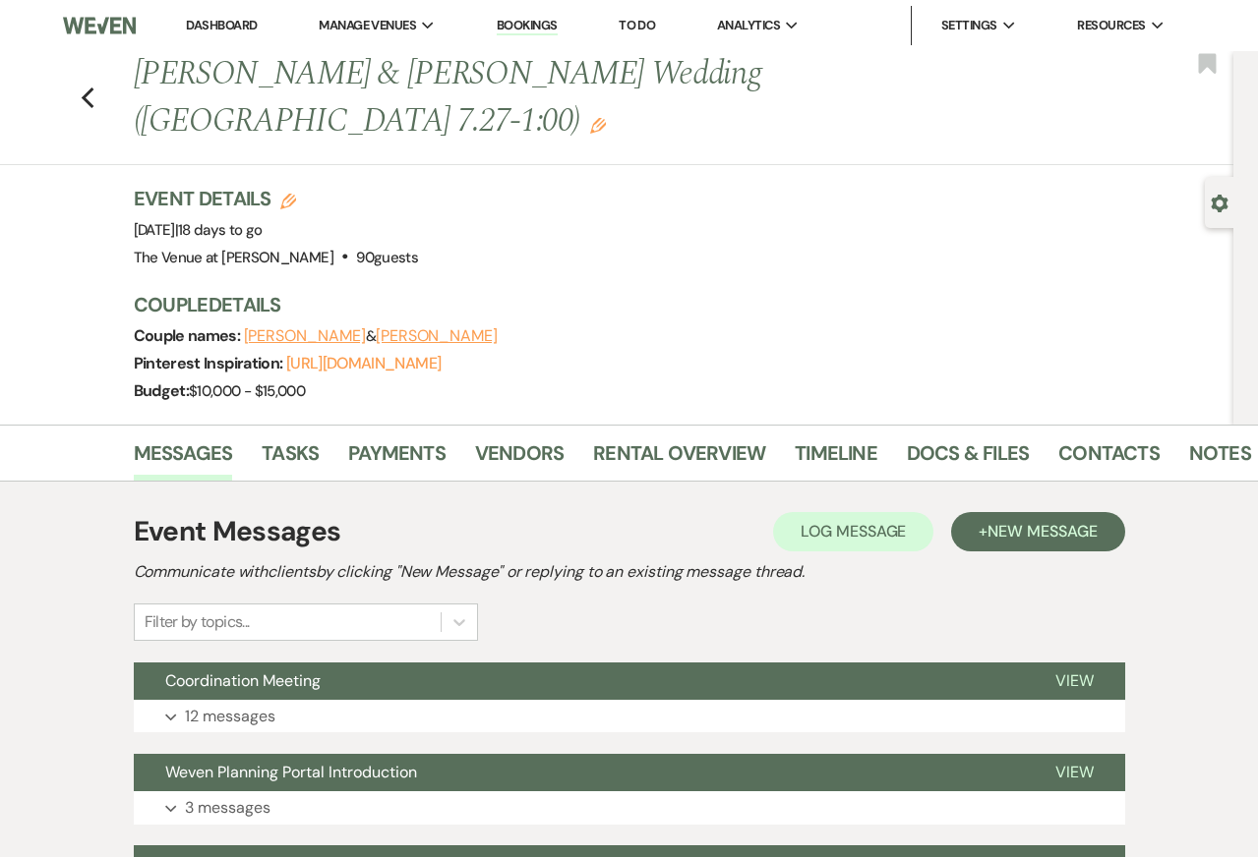
click at [75, 198] on div "Previous Jordyn Henderson & Thomas Morgan's Wedding (OH 7.27-1:00) Edit Bookmar…" at bounding box center [616, 238] width 1233 height 374
click at [66, 273] on div "Previous Jordyn Henderson & Thomas Morgan's Wedding (OH 7.27-1:00) Edit Bookmar…" at bounding box center [616, 238] width 1233 height 374
click at [266, 704] on p "12 messages" at bounding box center [230, 717] width 90 height 26
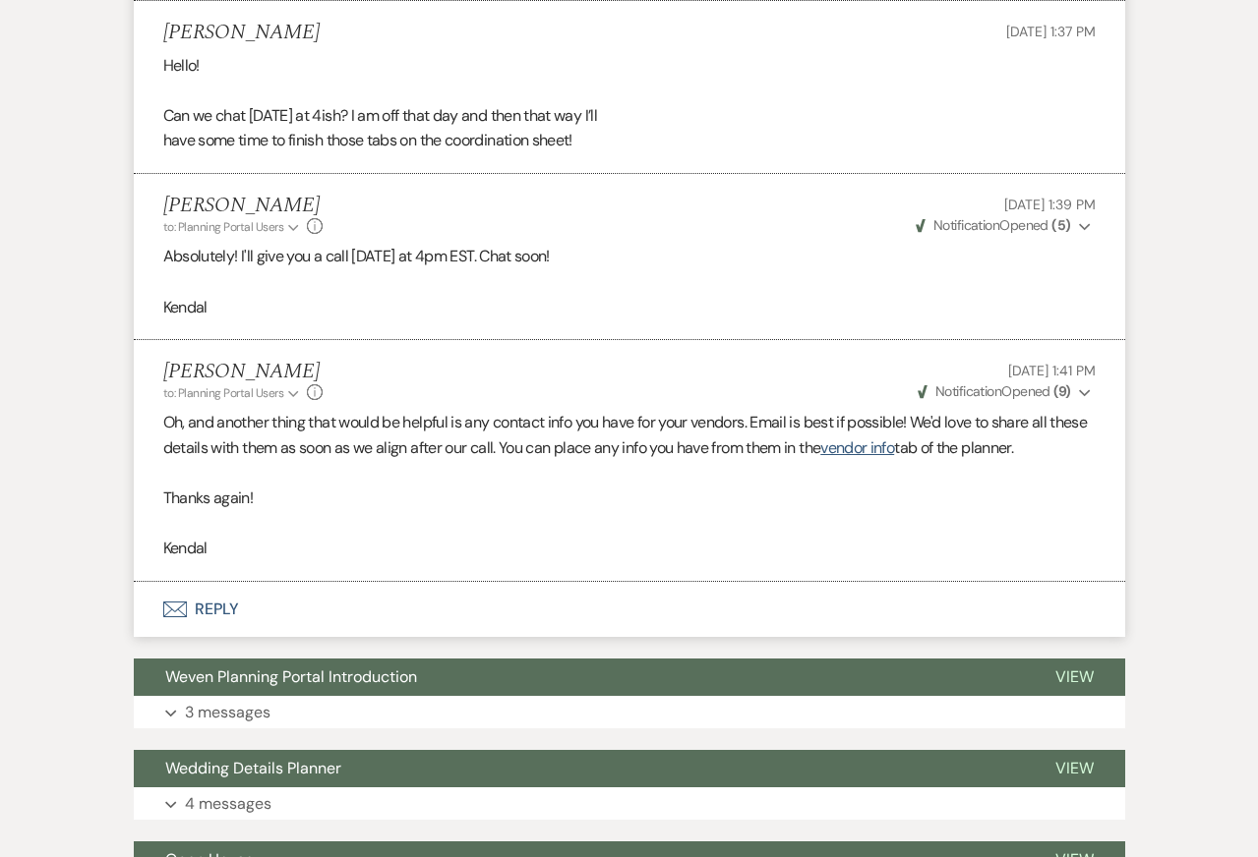
scroll to position [5100, 0]
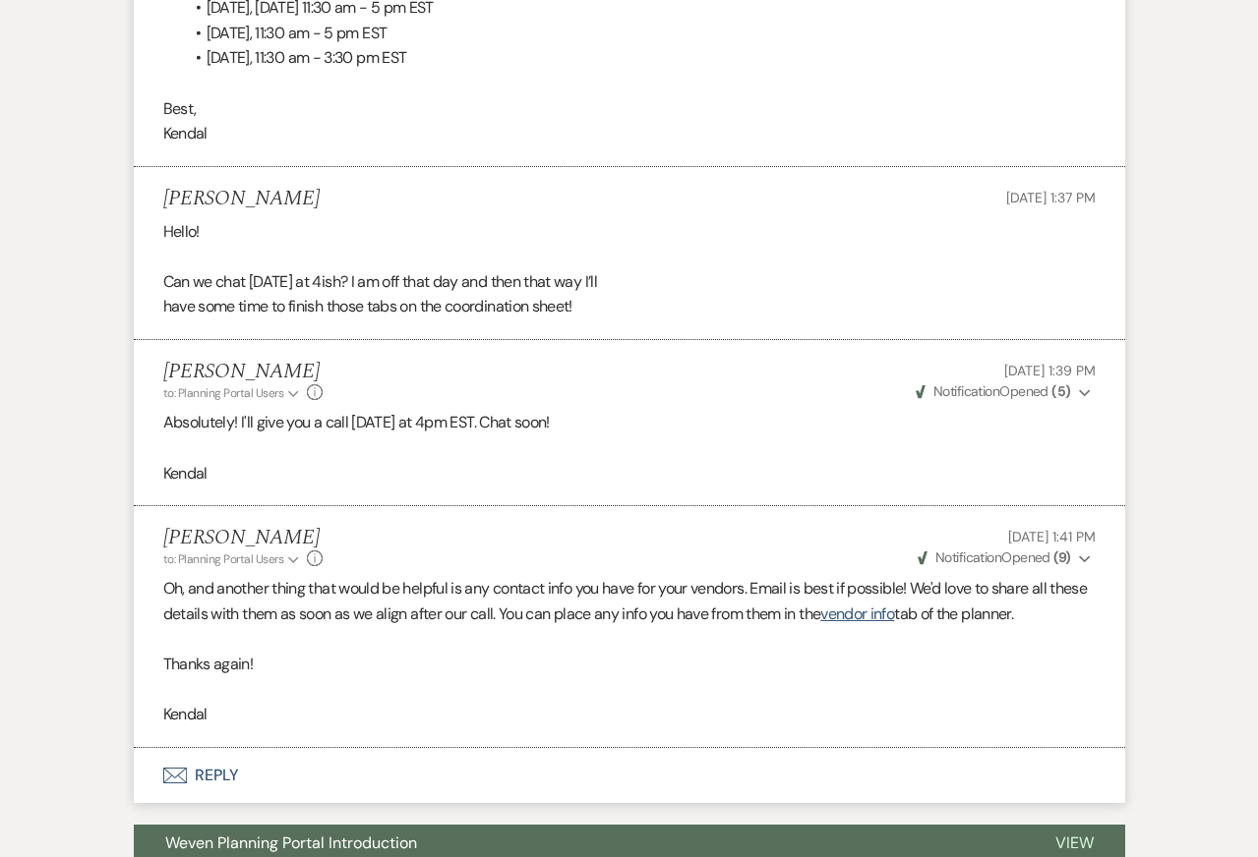
scroll to position [5040, 0]
